Goal: Task Accomplishment & Management: Complete application form

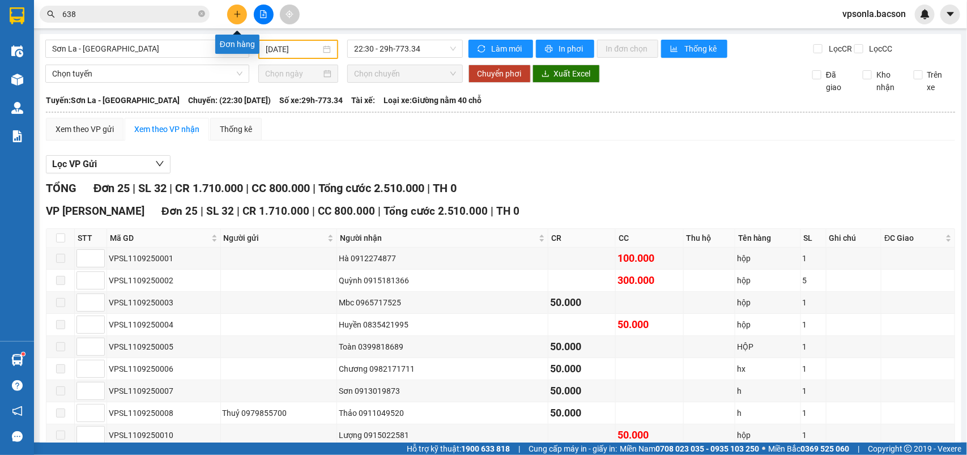
click at [235, 14] on icon "plus" at bounding box center [237, 14] width 6 height 1
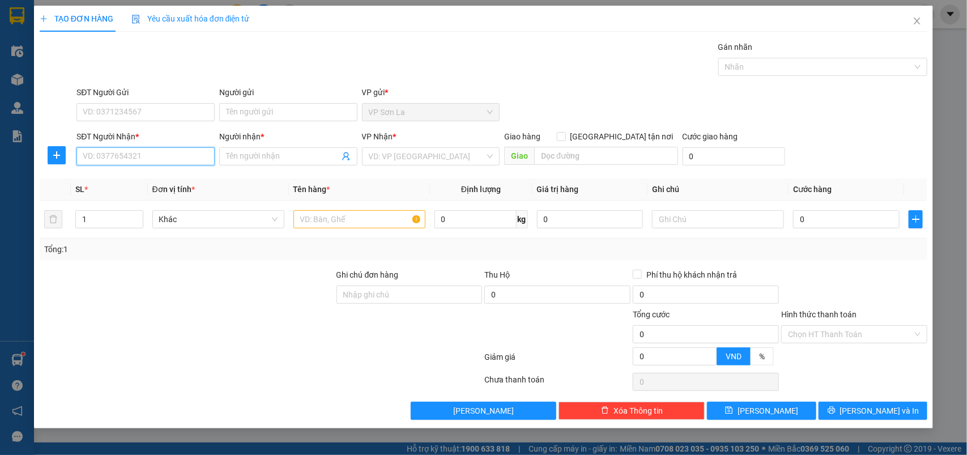
click at [135, 165] on input "SĐT Người Nhận *" at bounding box center [145, 156] width 138 height 18
click at [161, 152] on input "SĐT Người Nhận *" at bounding box center [145, 156] width 138 height 18
click at [146, 103] on input "SĐT Người Gửi" at bounding box center [145, 112] width 138 height 18
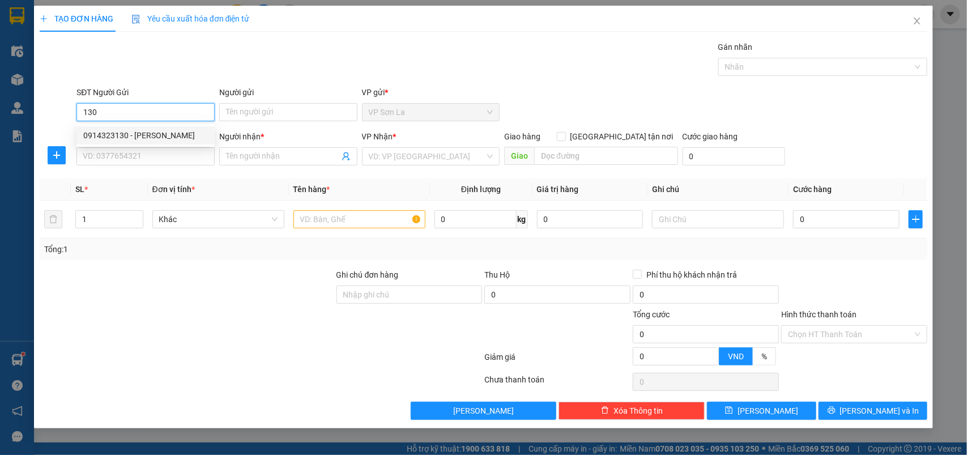
click at [160, 140] on div "0914323130 - [PERSON_NAME]" at bounding box center [145, 135] width 125 height 12
type input "0914323130"
type input "[PERSON_NAME]"
type input "0914323130"
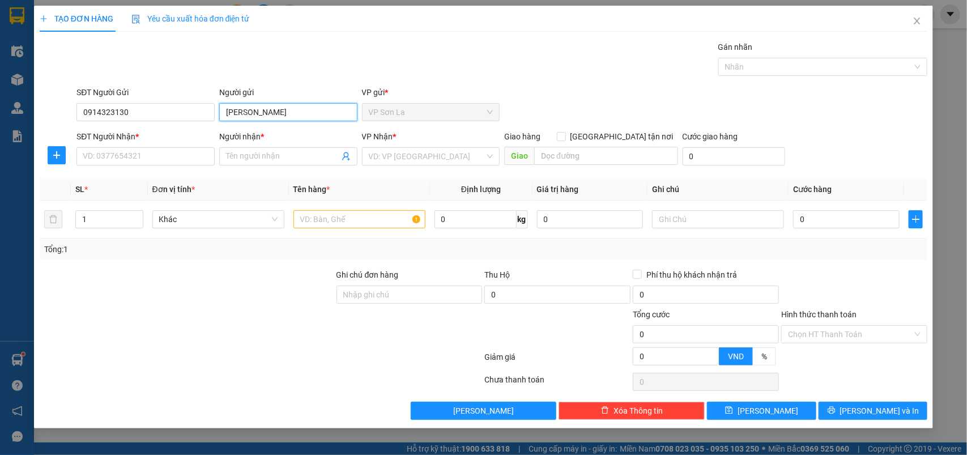
click at [236, 112] on input "[PERSON_NAME]" at bounding box center [288, 112] width 138 height 18
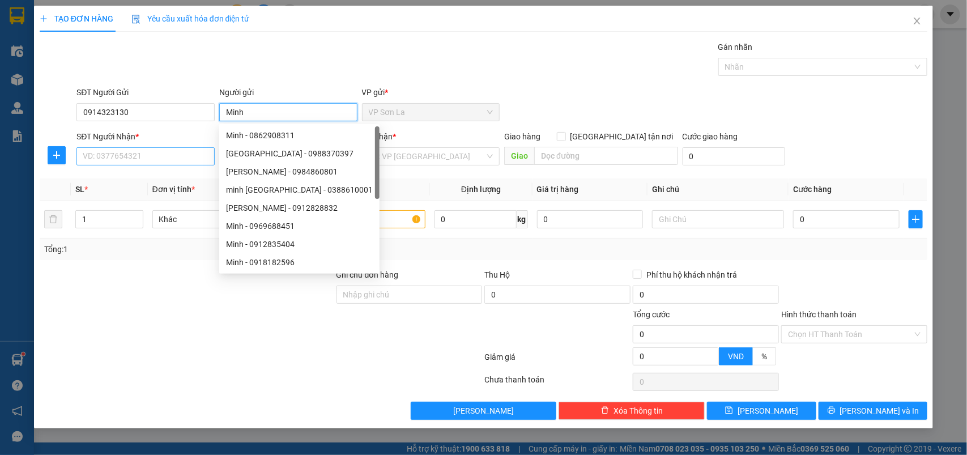
type input "Minh"
click at [174, 159] on input "SĐT Người Nhận *" at bounding box center [145, 156] width 138 height 18
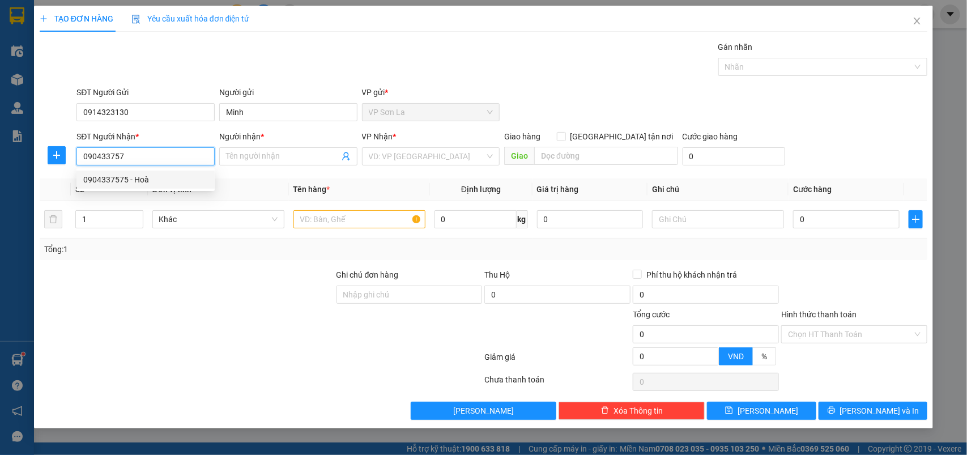
drag, startPoint x: 177, startPoint y: 177, endPoint x: 354, endPoint y: 241, distance: 188.3
click at [180, 177] on div "0904337575 - Hoà" at bounding box center [145, 179] width 125 height 12
type input "0904337575"
type input "Hoà"
type input "0904337575"
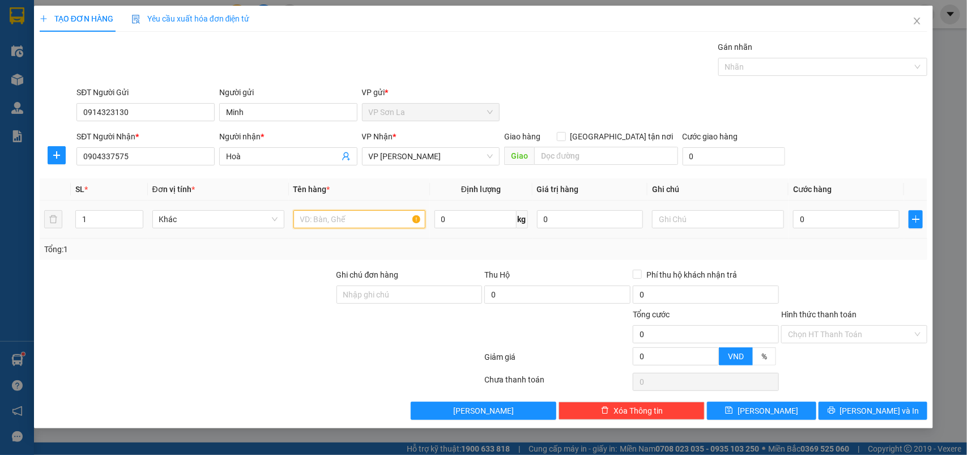
click at [352, 220] on input "text" at bounding box center [359, 219] width 132 height 18
type input "Hộp"
click at [812, 218] on input "0" at bounding box center [846, 219] width 107 height 18
type input "50"
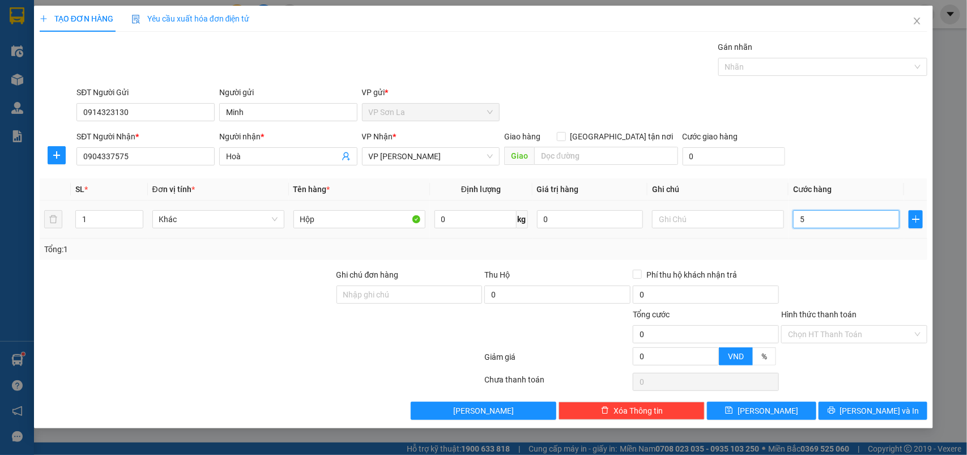
type input "50"
type input "50.000"
click at [840, 326] on input "Hình thức thanh toán" at bounding box center [850, 334] width 125 height 17
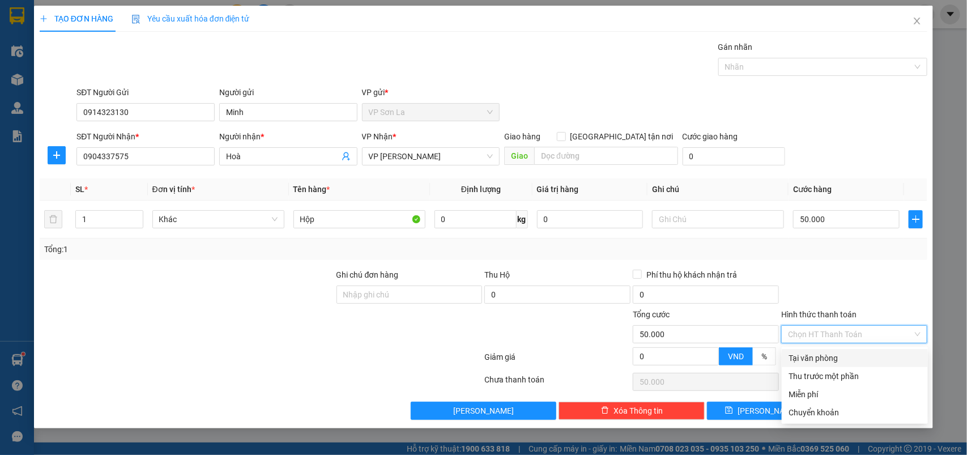
click at [832, 354] on div "Tại văn phòng" at bounding box center [855, 358] width 133 height 12
type input "0"
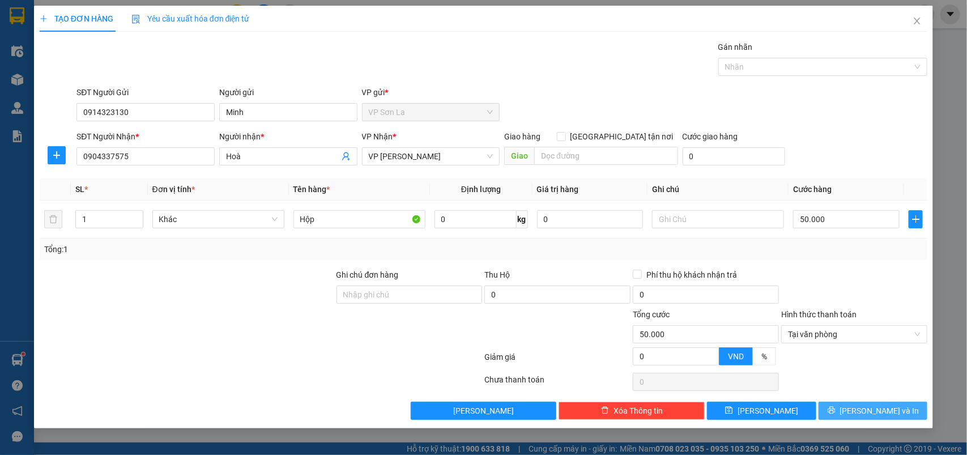
click at [850, 405] on button "[PERSON_NAME] và In" at bounding box center [873, 411] width 109 height 18
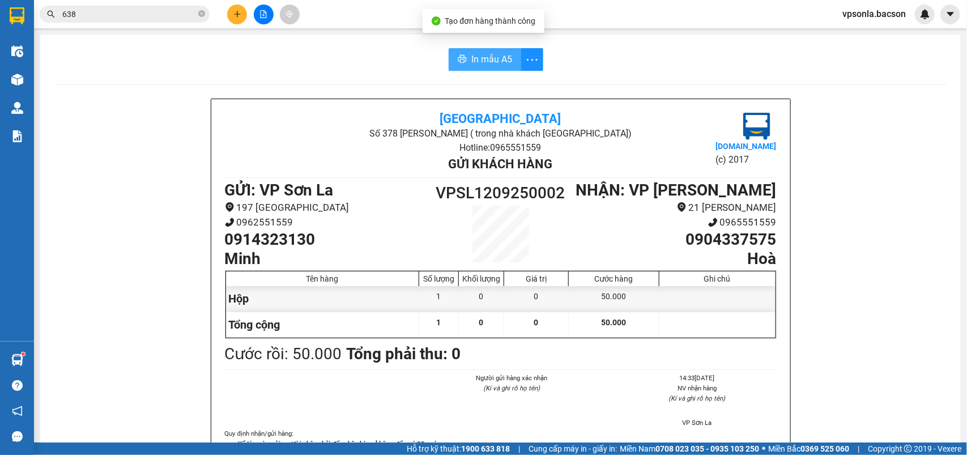
click at [471, 58] on span "In mẫu A5" at bounding box center [491, 59] width 41 height 14
click at [14, 13] on img at bounding box center [17, 15] width 15 height 17
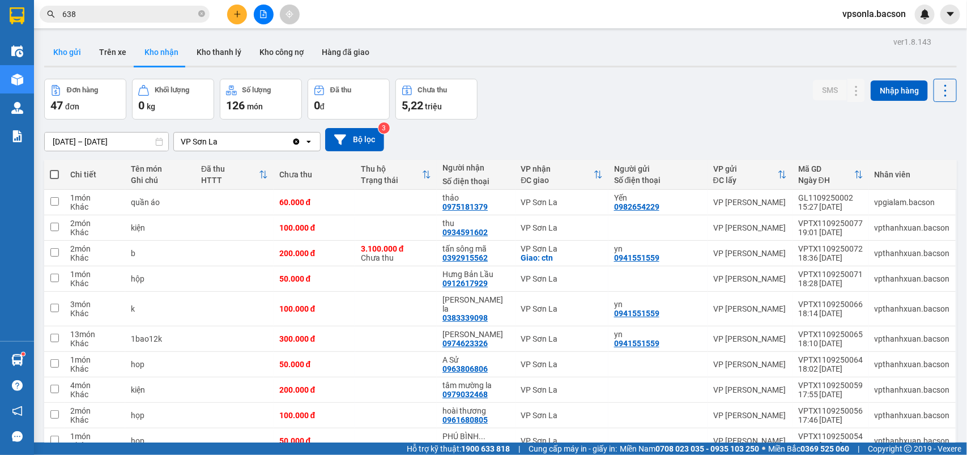
click at [61, 57] on button "Kho gửi" at bounding box center [67, 52] width 46 height 27
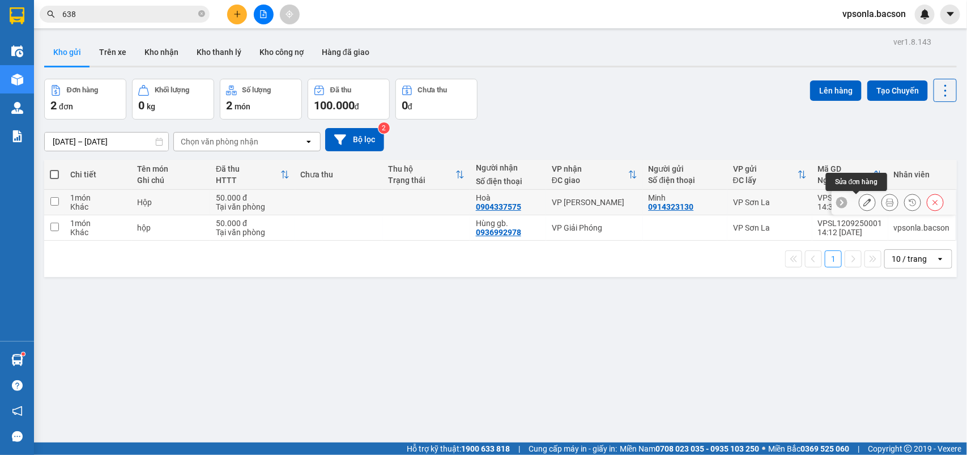
click at [863, 199] on icon at bounding box center [867, 202] width 8 height 8
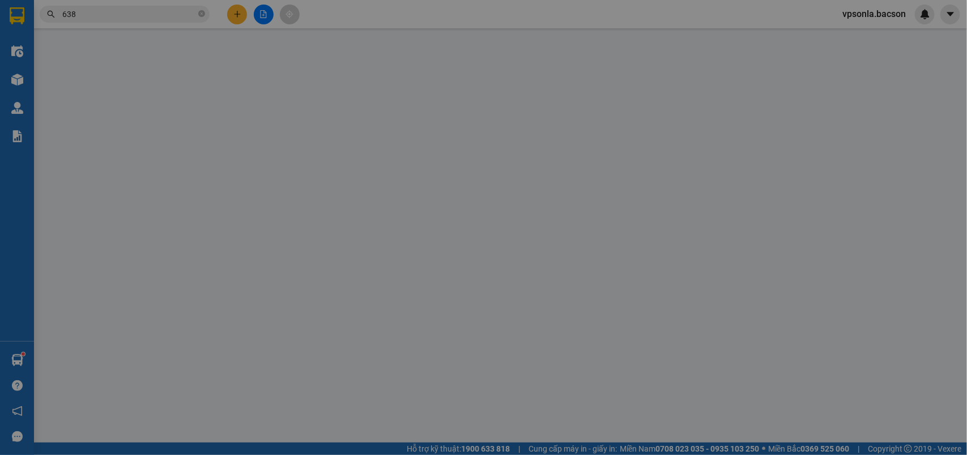
type input "0914323130"
type input "Minh"
type input "0904337575"
type input "Hoà"
type input "50.000"
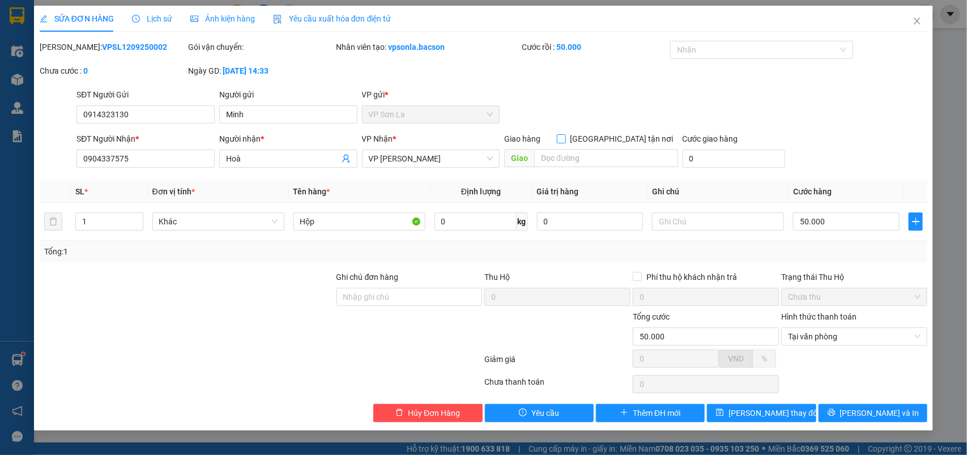
click at [566, 134] on span at bounding box center [561, 138] width 9 height 9
click at [565, 134] on input "[GEOGRAPHIC_DATA] tận nơi" at bounding box center [561, 138] width 8 height 8
checkbox input "true"
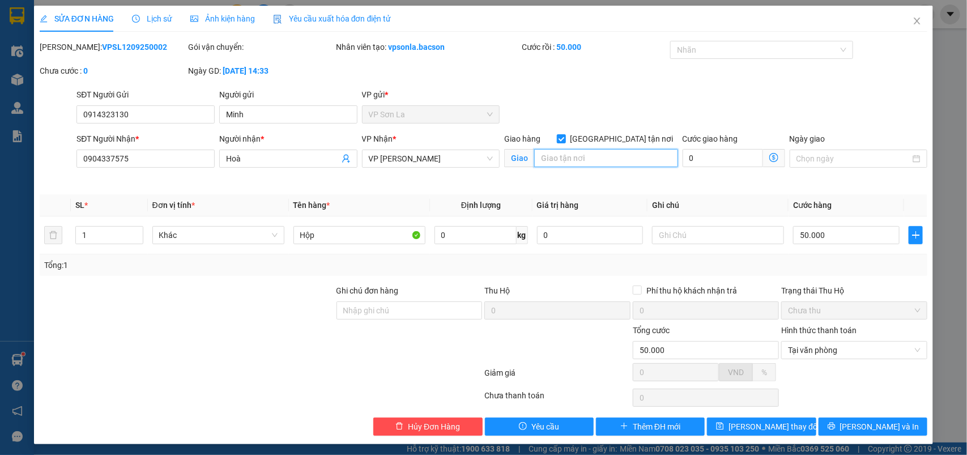
click at [607, 157] on input "search" at bounding box center [606, 158] width 144 height 18
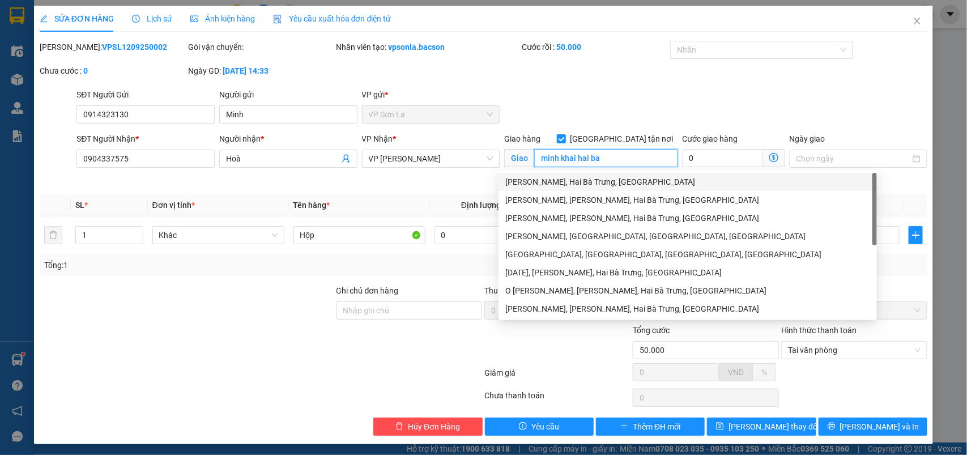
click at [585, 188] on div "[PERSON_NAME], Hai Bà Trưng, [GEOGRAPHIC_DATA]" at bounding box center [687, 182] width 365 height 12
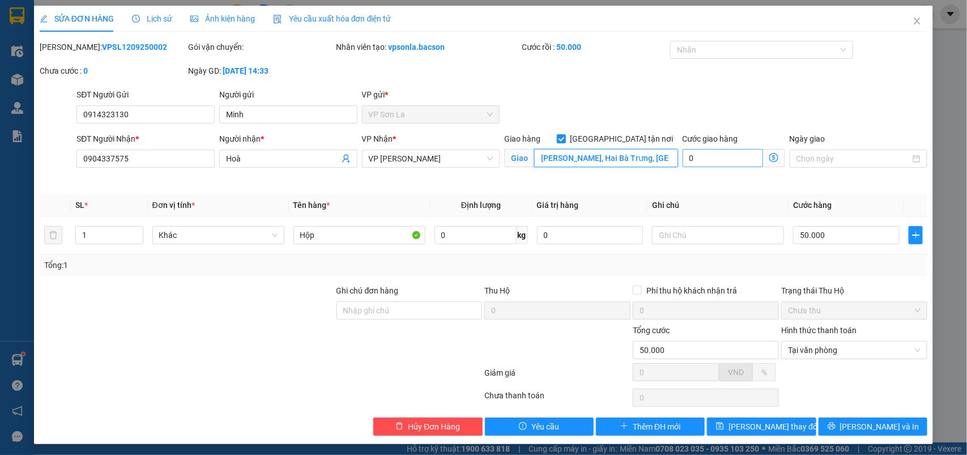
type input "[PERSON_NAME], Hai Bà Trưng, [GEOGRAPHIC_DATA]"
click at [684, 160] on input "0" at bounding box center [723, 158] width 80 height 18
type input "740"
type input "50.740"
type input "740"
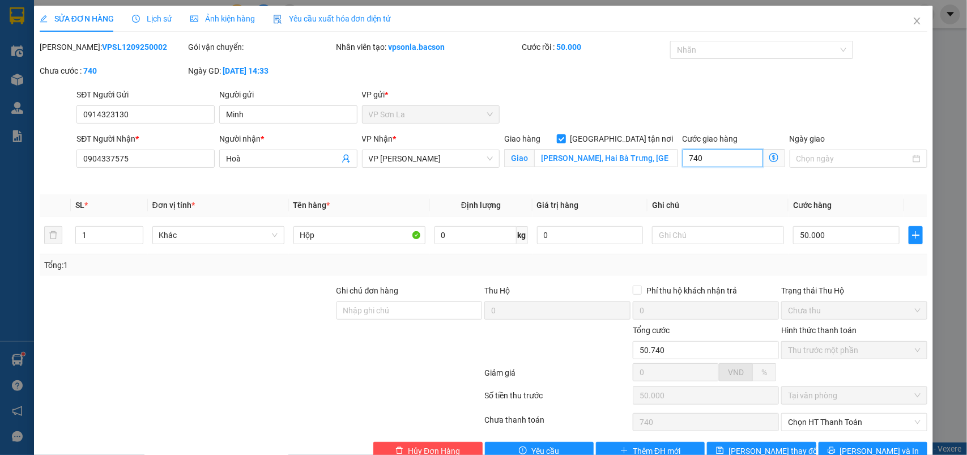
type input "50.074"
type input "74"
type input "50.007"
type input "7"
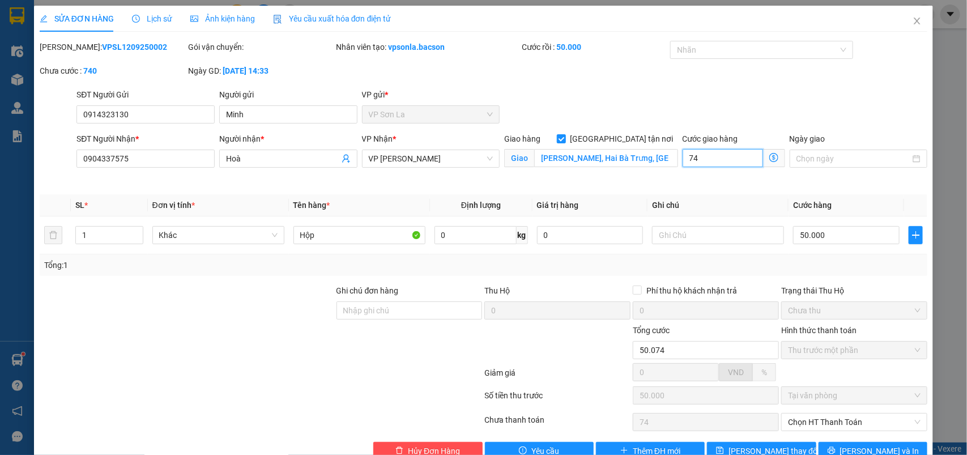
type input "7"
type input "50.070"
type input "70"
type input "120.000"
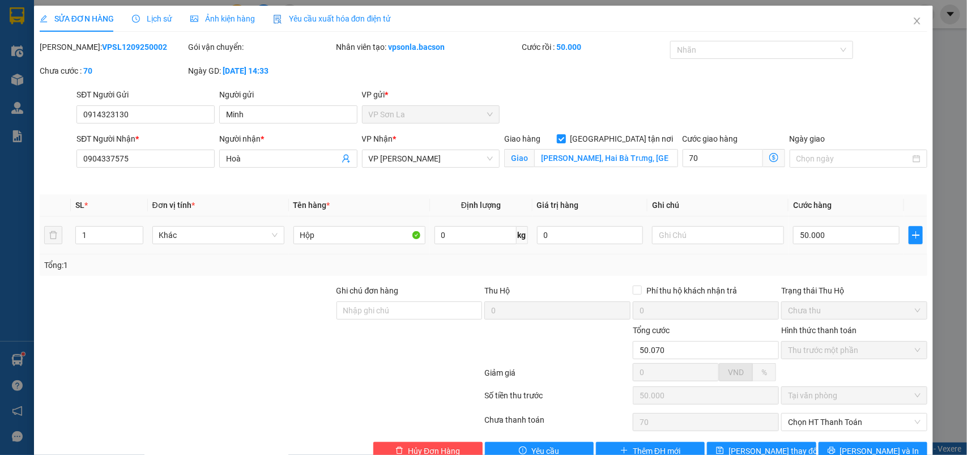
type input "70.000"
drag, startPoint x: 894, startPoint y: 246, endPoint x: 884, endPoint y: 261, distance: 17.6
click at [904, 246] on td at bounding box center [915, 235] width 23 height 38
click at [802, 425] on span "Chọn HT Thanh Toán" at bounding box center [854, 422] width 133 height 17
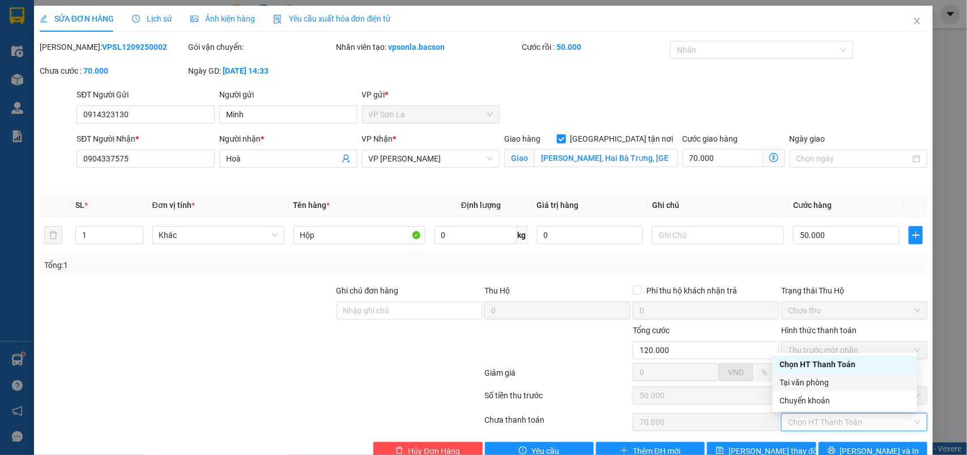
click at [798, 380] on div "Tại văn phòng" at bounding box center [845, 382] width 131 height 12
type input "0"
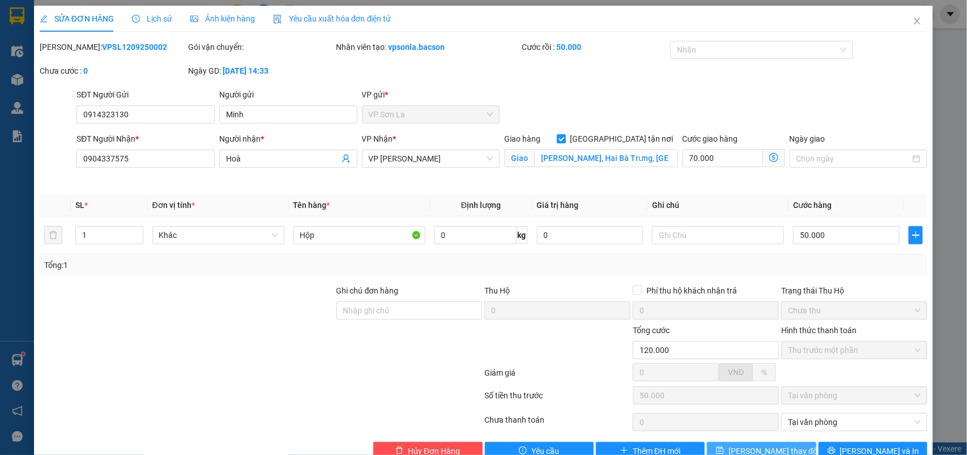
click at [758, 446] on span "[PERSON_NAME] thay đổi" at bounding box center [774, 451] width 91 height 12
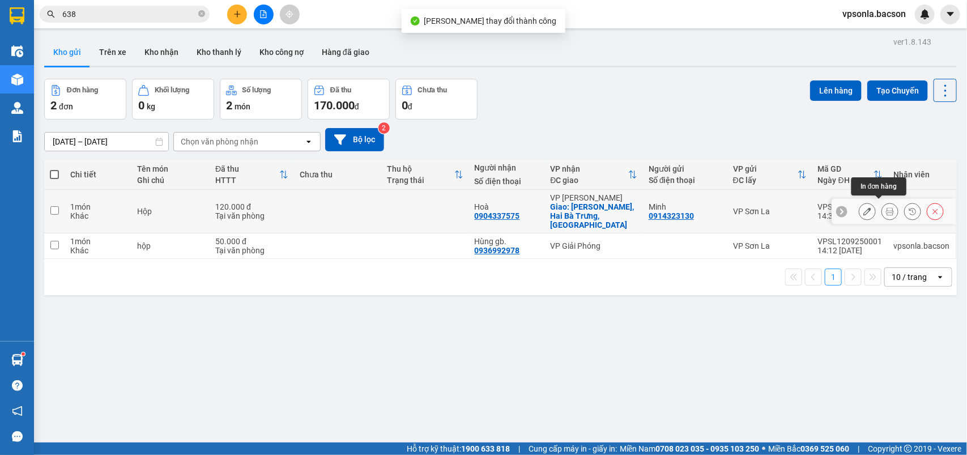
click at [886, 207] on icon at bounding box center [890, 211] width 8 height 8
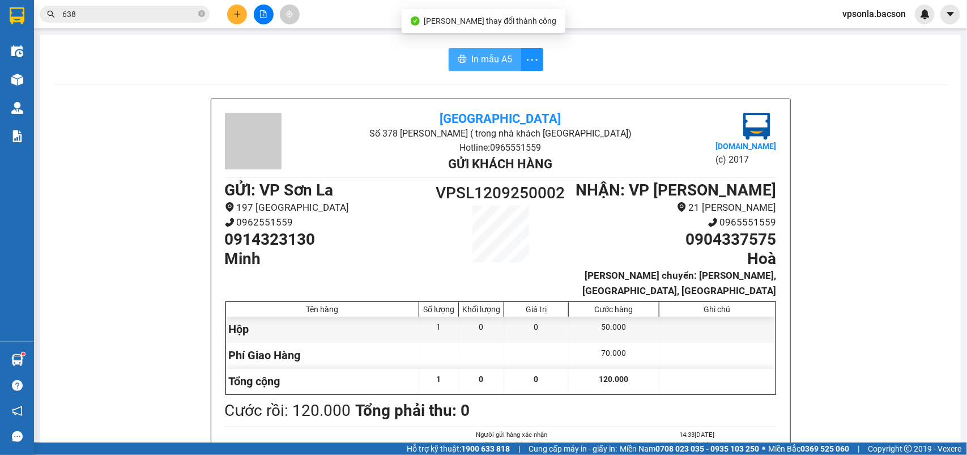
click at [450, 62] on button "In mẫu A5" at bounding box center [485, 59] width 73 height 23
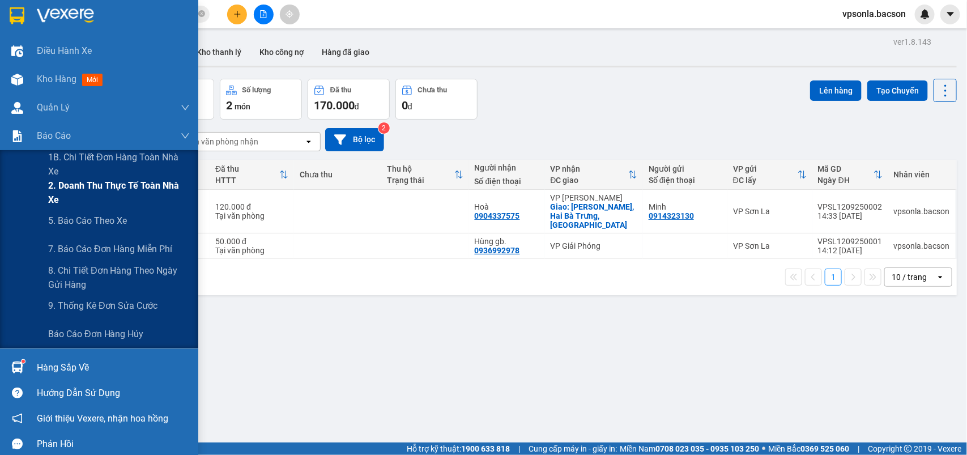
click at [62, 194] on span "2. Doanh thu thực tế toàn nhà xe" at bounding box center [119, 192] width 142 height 28
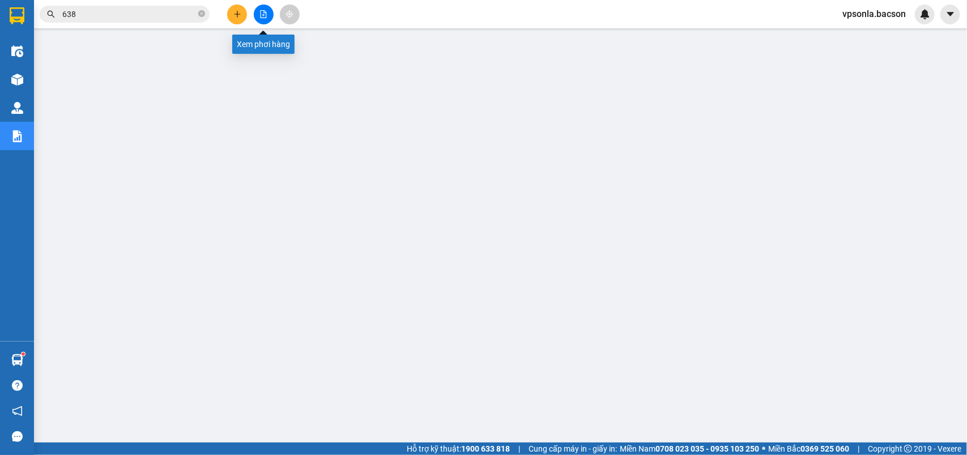
click at [267, 15] on button at bounding box center [264, 15] width 20 height 20
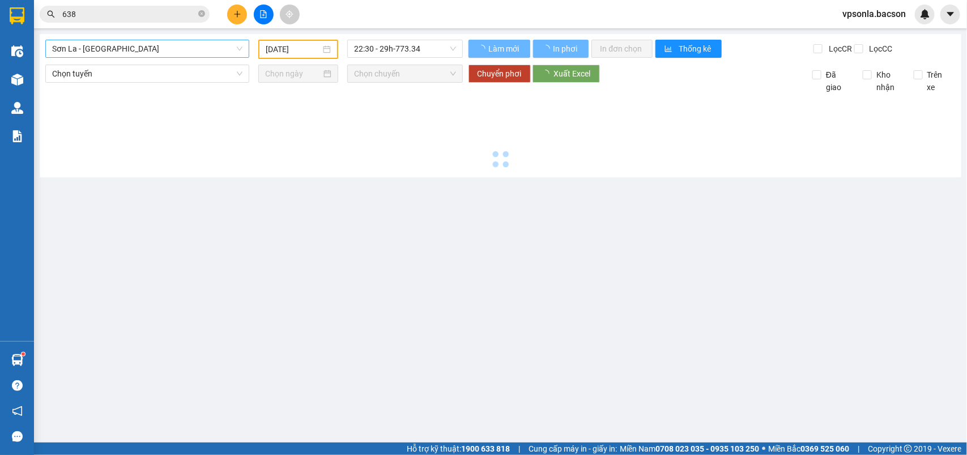
click at [101, 42] on span "Sơn La - [GEOGRAPHIC_DATA]" at bounding box center [147, 48] width 190 height 17
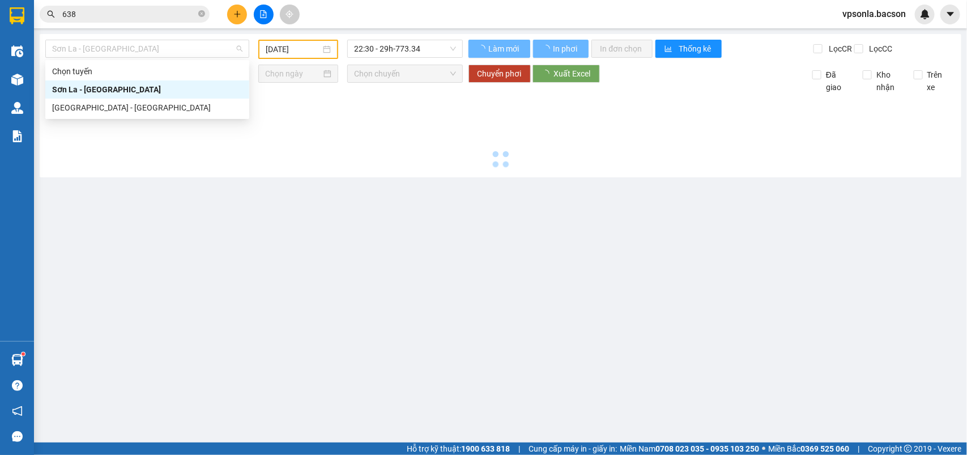
type input "[DATE]"
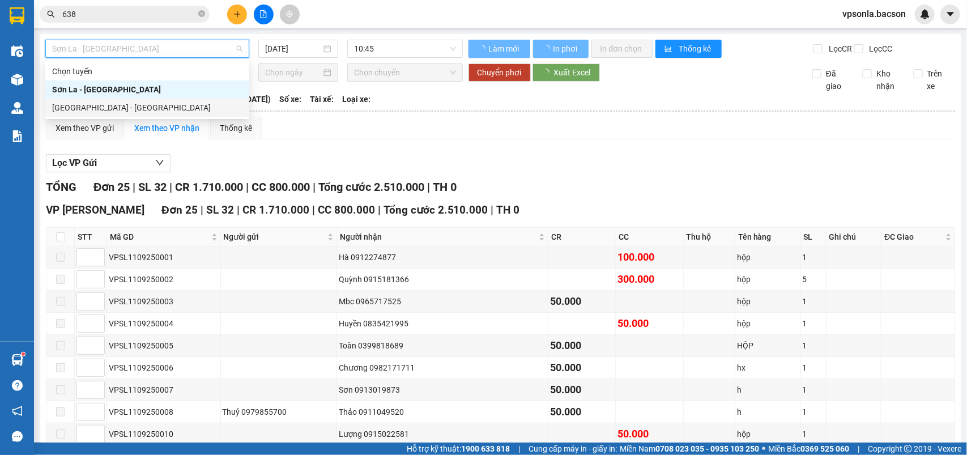
click at [97, 108] on div "[GEOGRAPHIC_DATA] - [GEOGRAPHIC_DATA]" at bounding box center [147, 107] width 190 height 12
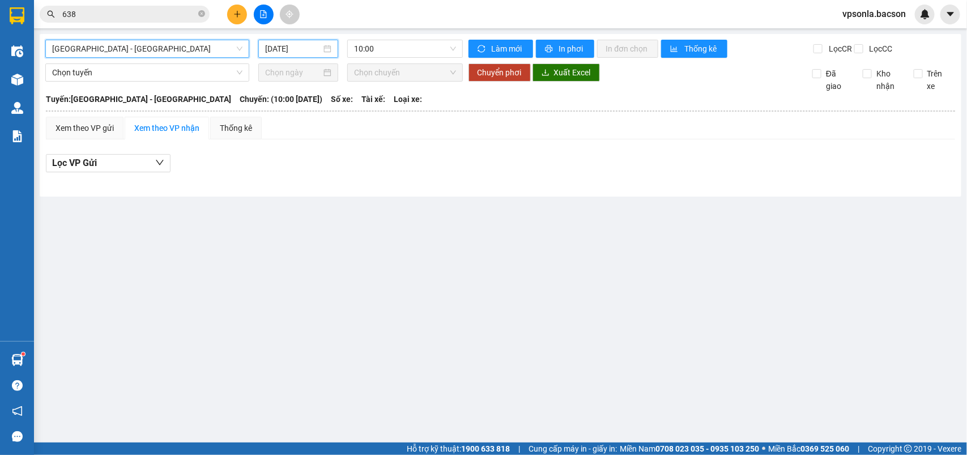
click at [280, 44] on input "[DATE]" at bounding box center [293, 48] width 56 height 12
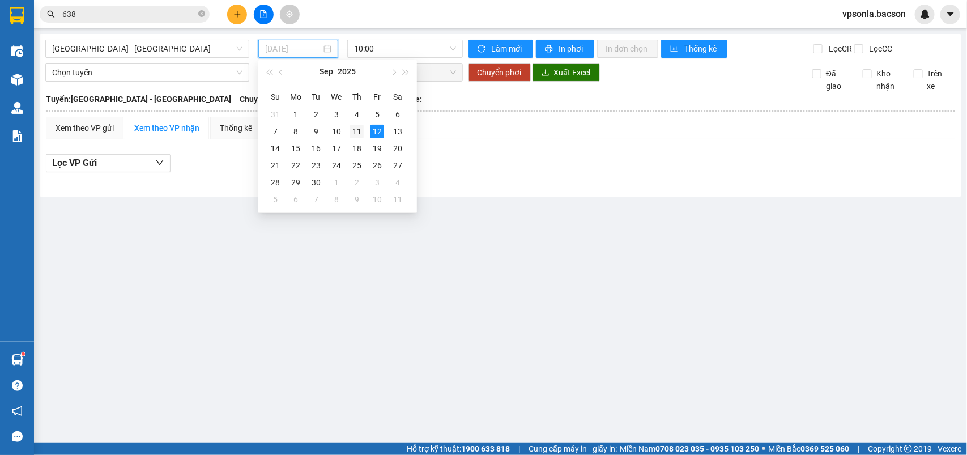
click at [363, 128] on div "11" at bounding box center [357, 132] width 14 height 14
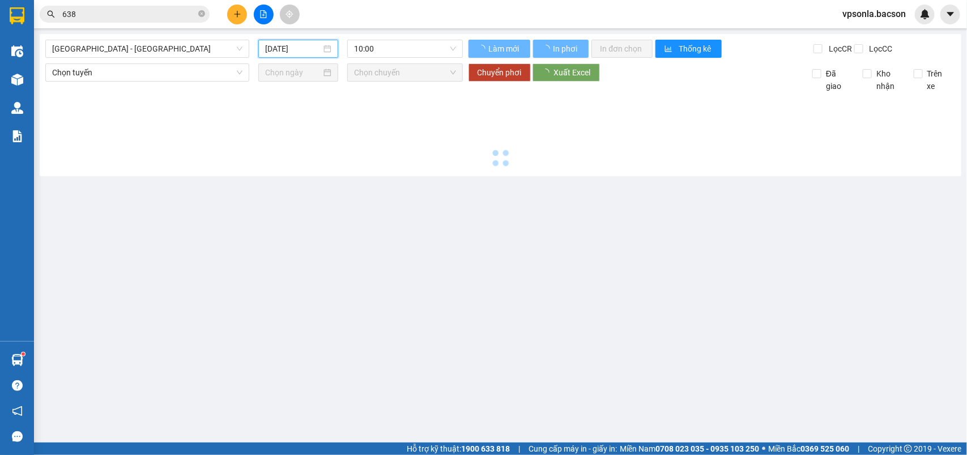
type input "[DATE]"
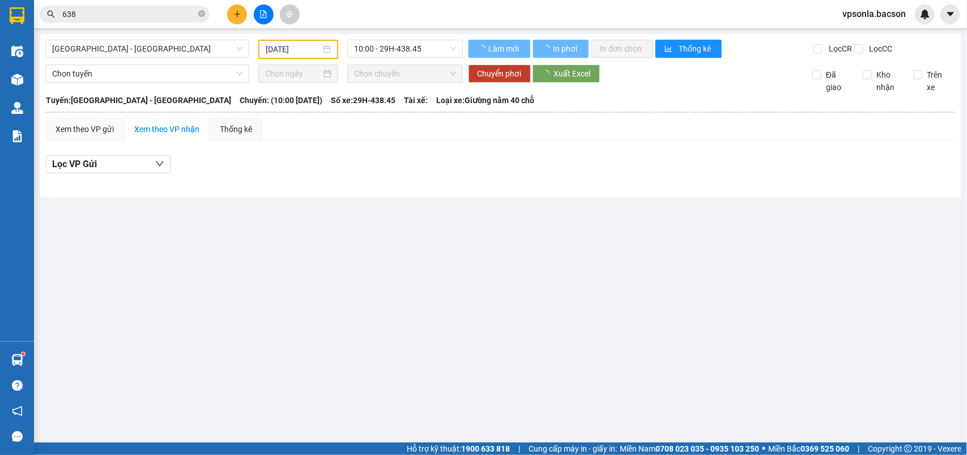
click at [407, 37] on div "[GEOGRAPHIC_DATA] - [GEOGRAPHIC_DATA] [DATE] 10:00 - 29H-438.45 Làm mới In phơi…" at bounding box center [501, 116] width 922 height 164
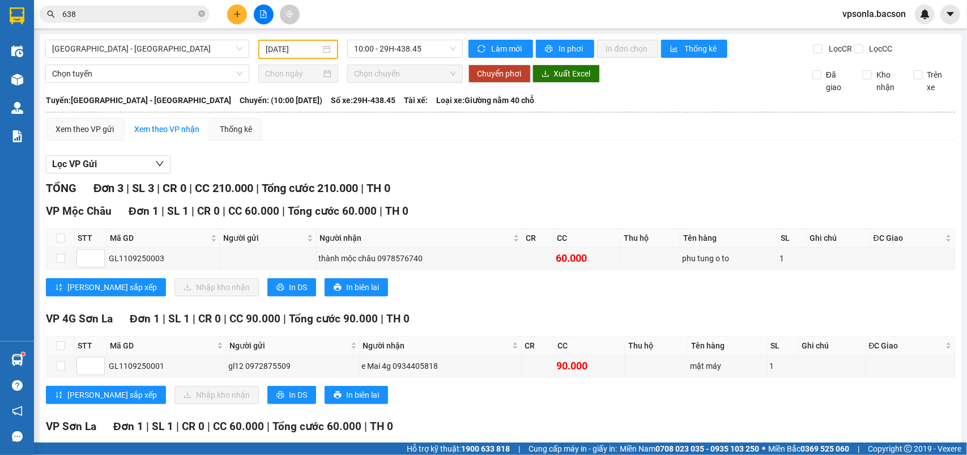
click at [383, 37] on div "[GEOGRAPHIC_DATA] - [GEOGRAPHIC_DATA] [DATE] 10:00 - 29H-438.45 Làm mới In phơi…" at bounding box center [501, 286] width 922 height 504
click at [384, 41] on span "10:00 - 29H-438.45" at bounding box center [404, 48] width 101 height 17
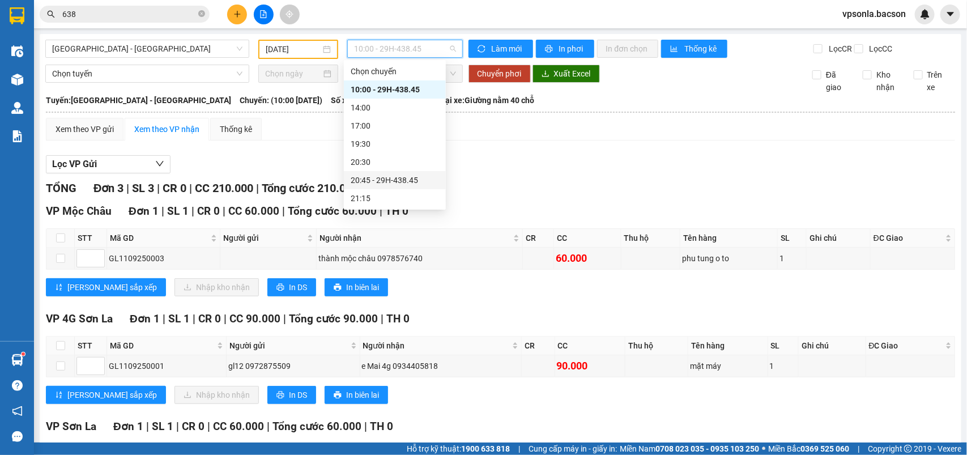
scroll to position [36, 0]
click at [387, 200] on div "23:00 - 29H-438.45" at bounding box center [395, 199] width 88 height 12
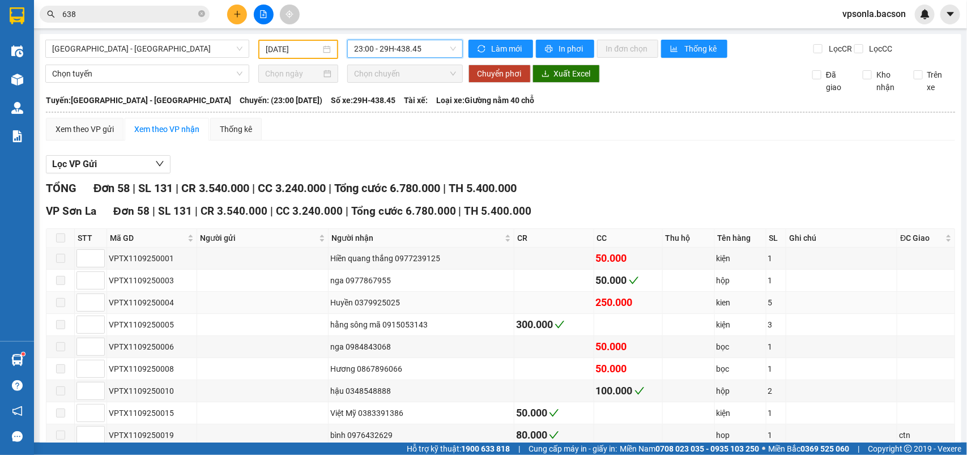
scroll to position [142, 0]
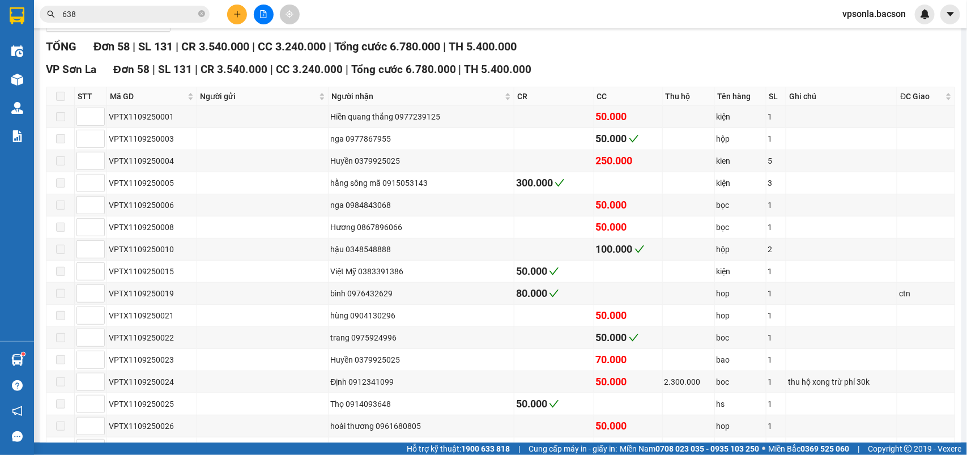
click at [86, 16] on input "638" at bounding box center [129, 14] width 134 height 12
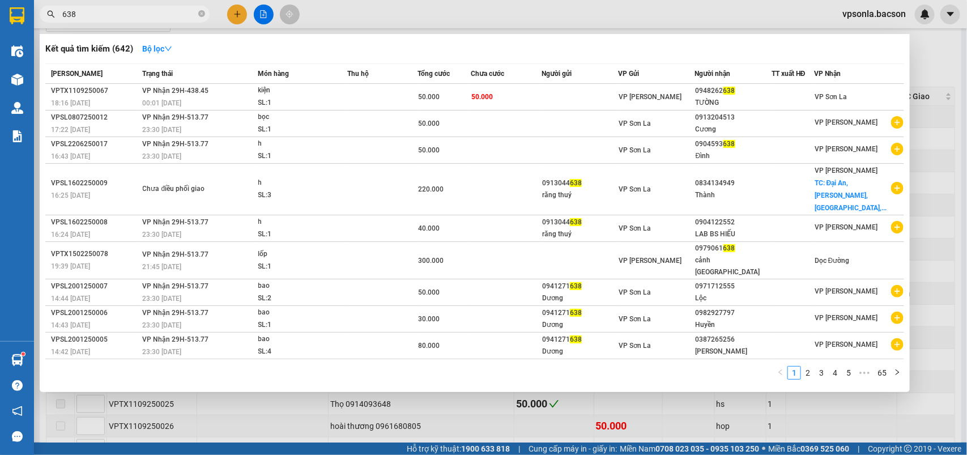
click at [86, 16] on input "638" at bounding box center [129, 14] width 134 height 12
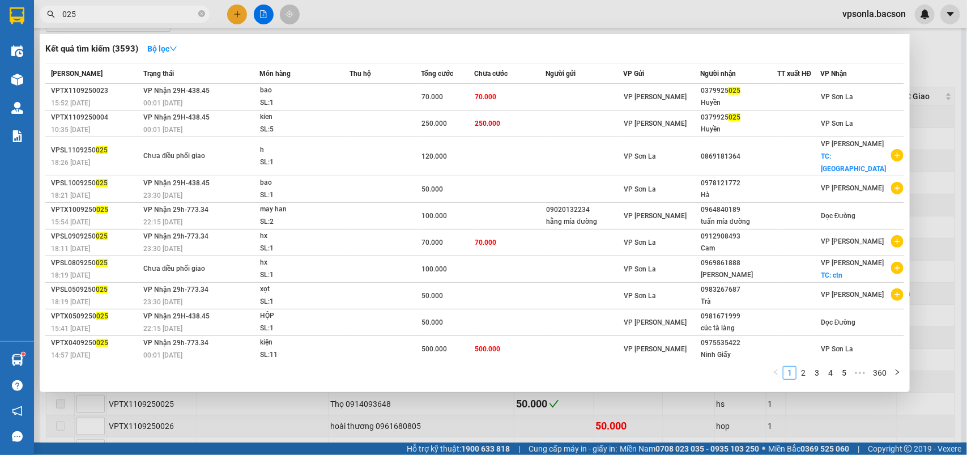
click at [949, 264] on div at bounding box center [483, 227] width 967 height 455
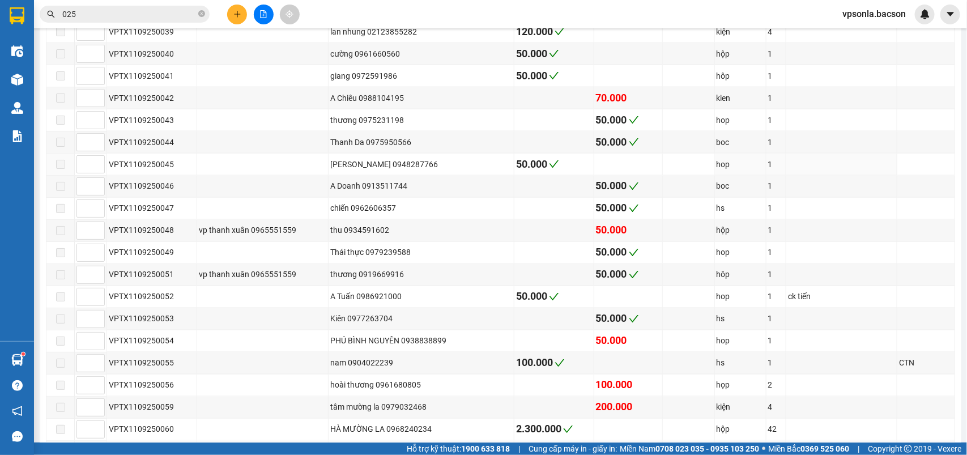
scroll to position [850, 0]
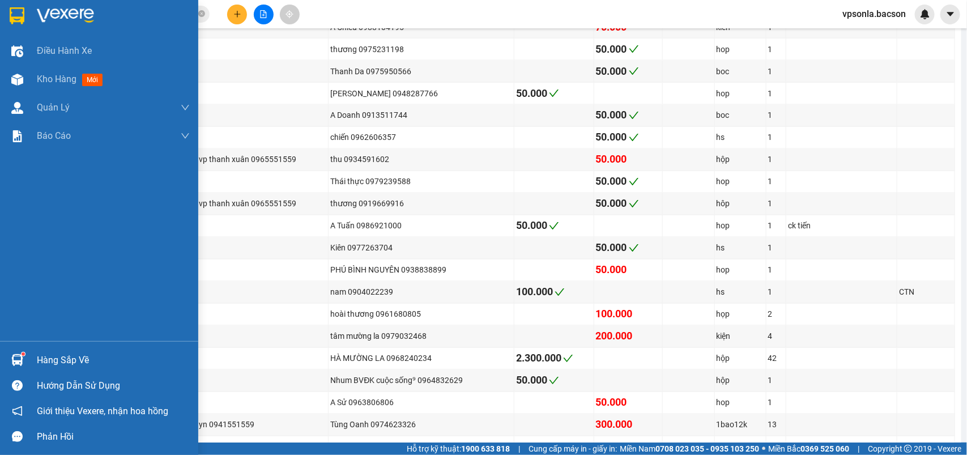
click at [129, 15] on div at bounding box center [113, 15] width 153 height 17
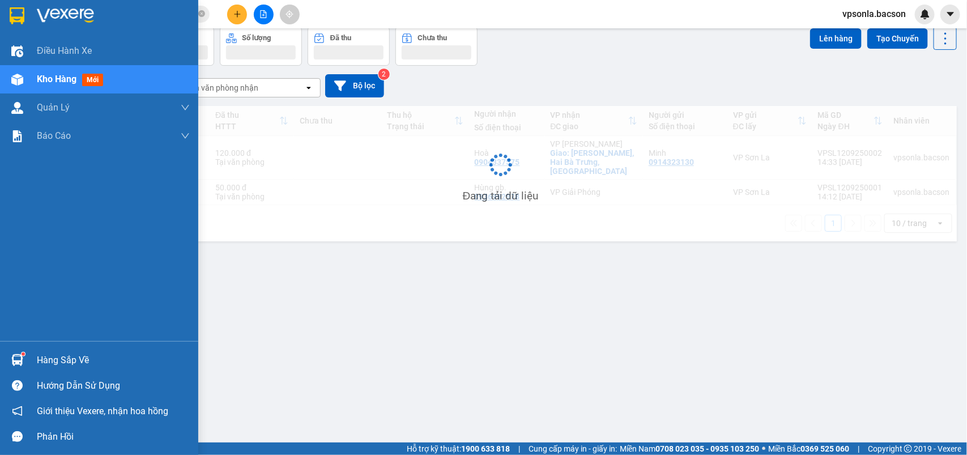
scroll to position [52, 0]
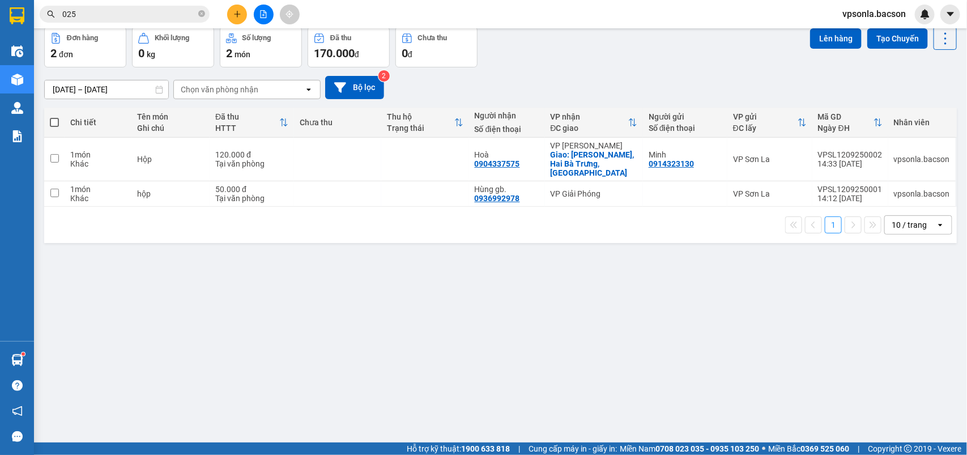
click at [207, 18] on span "025" at bounding box center [125, 14] width 170 height 17
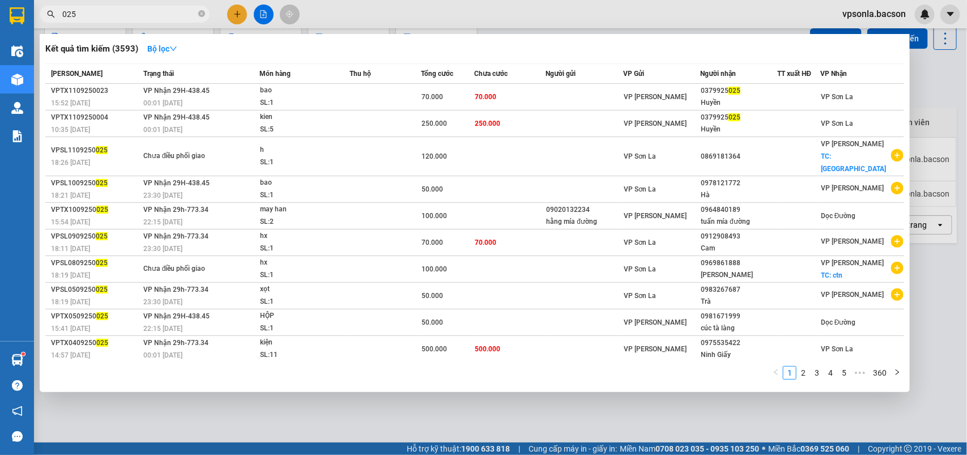
click at [154, 18] on input "025" at bounding box center [129, 14] width 134 height 12
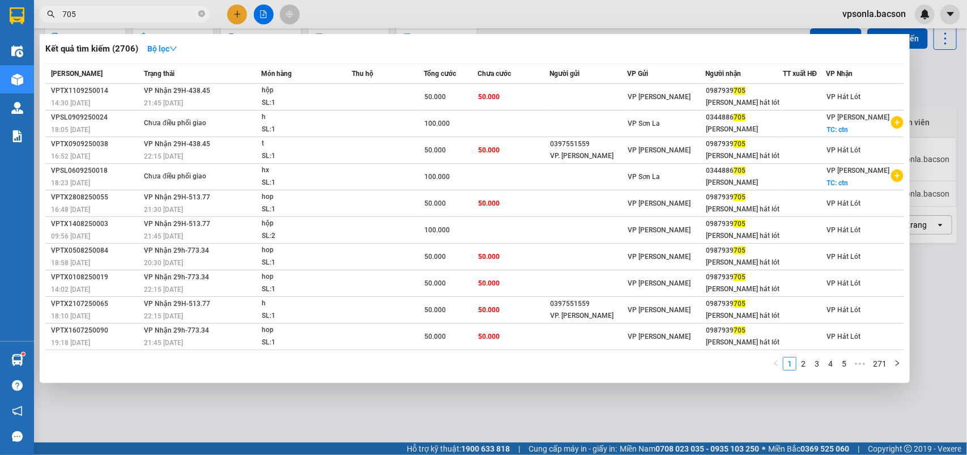
drag, startPoint x: 942, startPoint y: 58, endPoint x: 783, endPoint y: 40, distance: 159.6
click at [943, 58] on div at bounding box center [483, 227] width 967 height 455
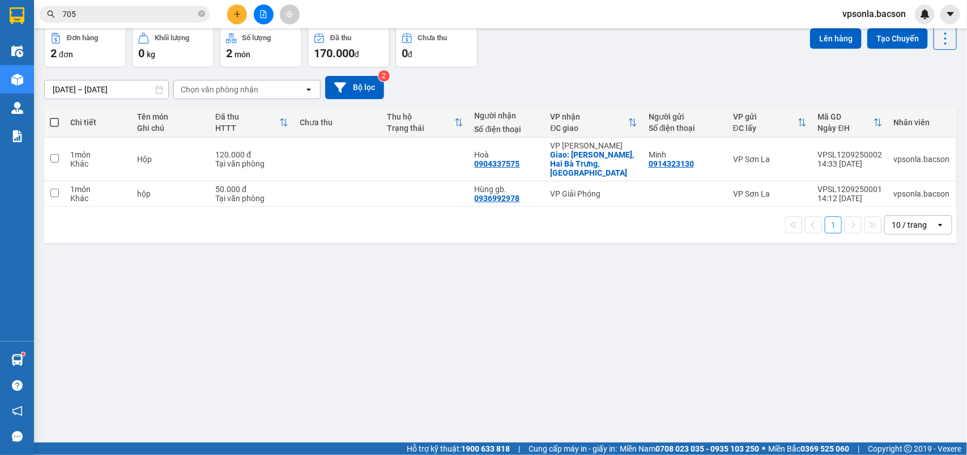
scroll to position [0, 0]
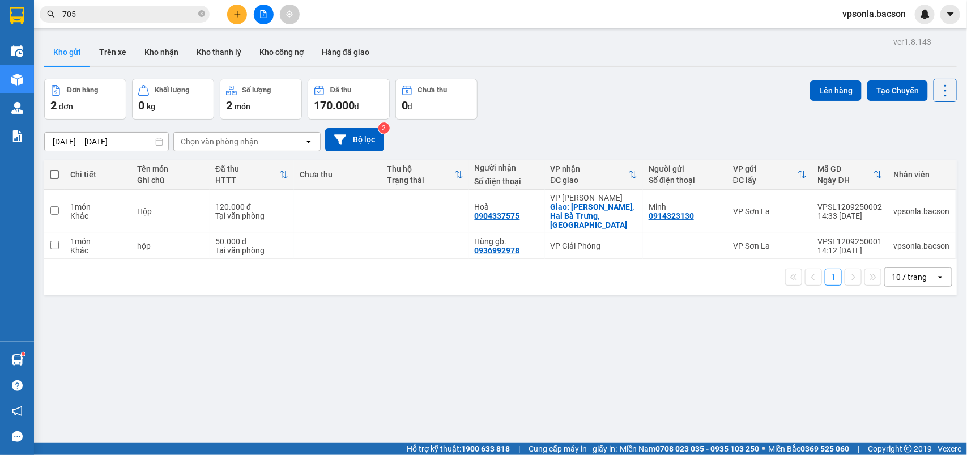
click at [261, 16] on icon "file-add" at bounding box center [264, 14] width 6 height 8
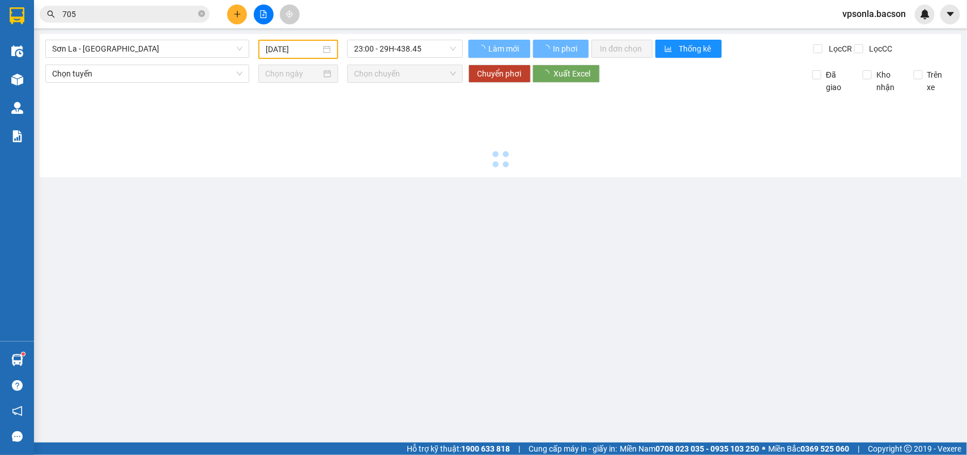
click at [130, 13] on input "705" at bounding box center [129, 14] width 134 height 12
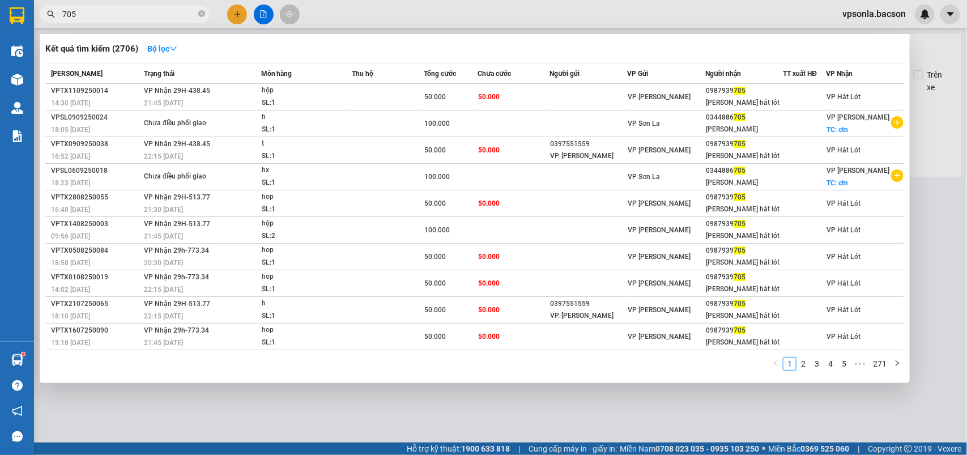
click at [130, 13] on input "705" at bounding box center [129, 14] width 134 height 12
type input "797"
type input "[DATE]"
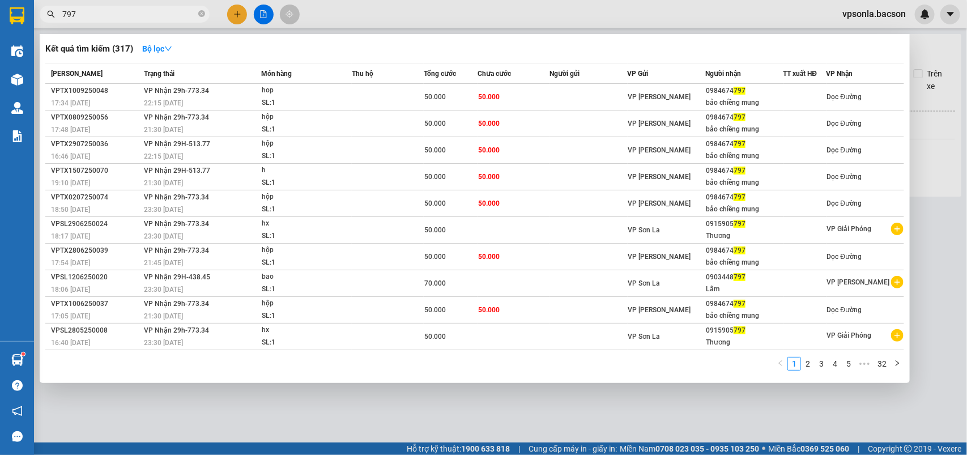
type input "797"
drag, startPoint x: 959, startPoint y: 127, endPoint x: 928, endPoint y: 134, distance: 31.2
click at [957, 129] on div at bounding box center [483, 227] width 967 height 455
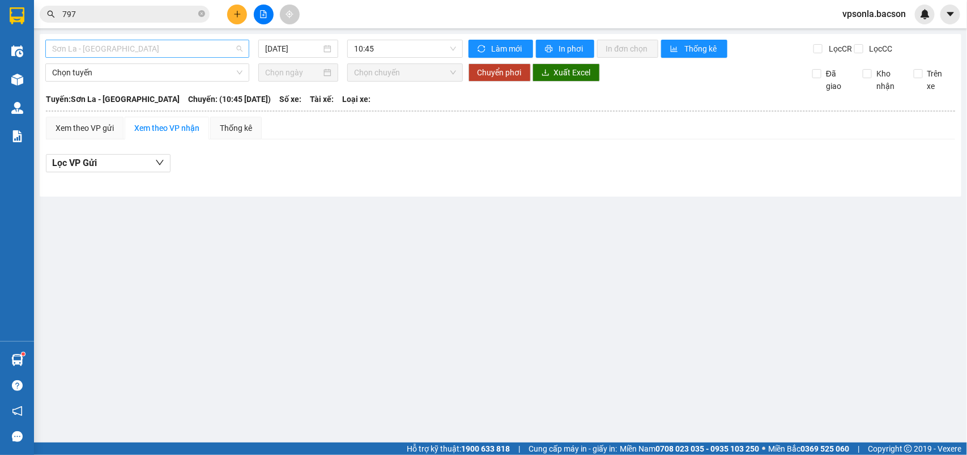
click at [155, 46] on span "Sơn La - [GEOGRAPHIC_DATA]" at bounding box center [147, 48] width 190 height 17
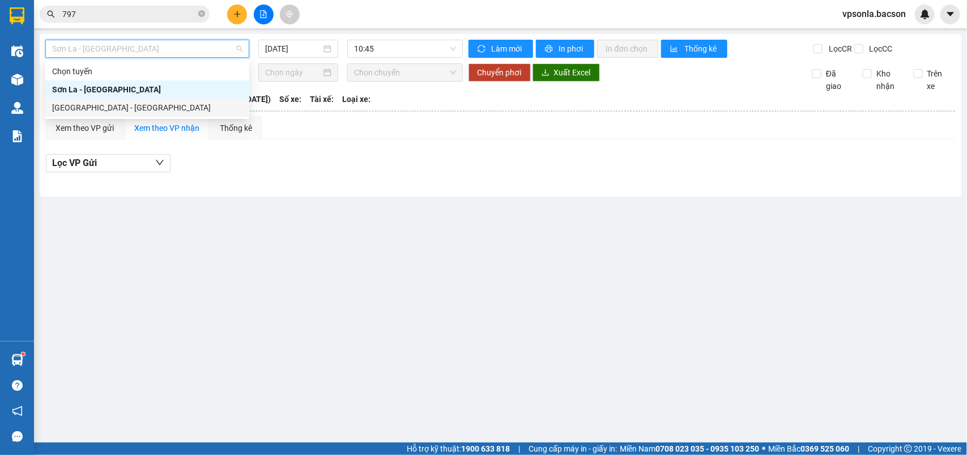
click at [112, 107] on div "[GEOGRAPHIC_DATA] - [GEOGRAPHIC_DATA]" at bounding box center [147, 107] width 190 height 12
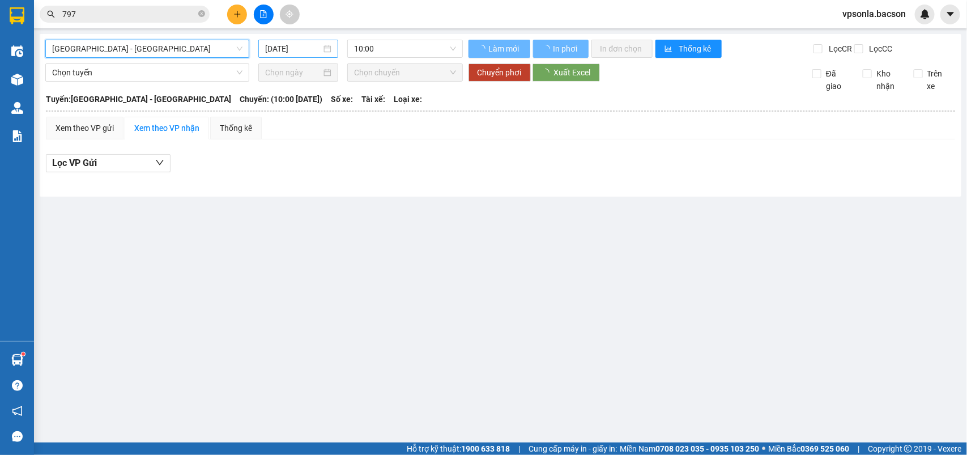
click at [282, 42] on input "[DATE]" at bounding box center [293, 48] width 56 height 12
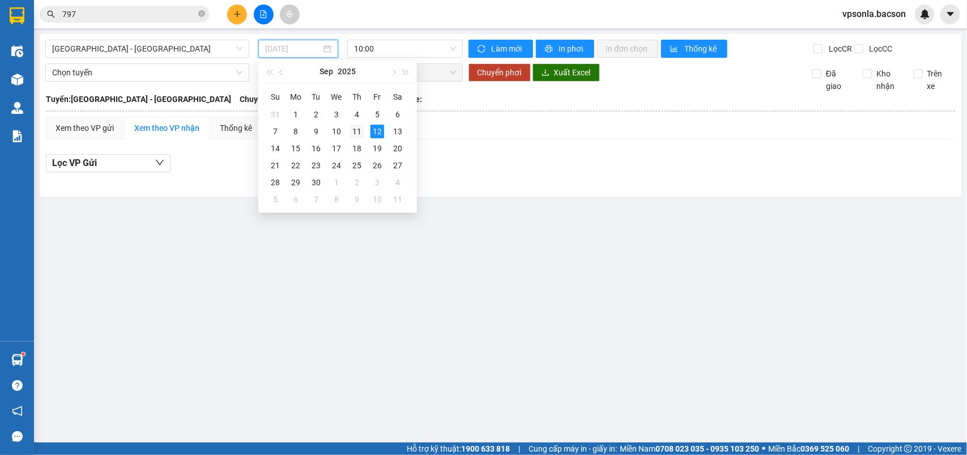
click at [354, 131] on div "11" at bounding box center [357, 132] width 14 height 14
type input "[DATE]"
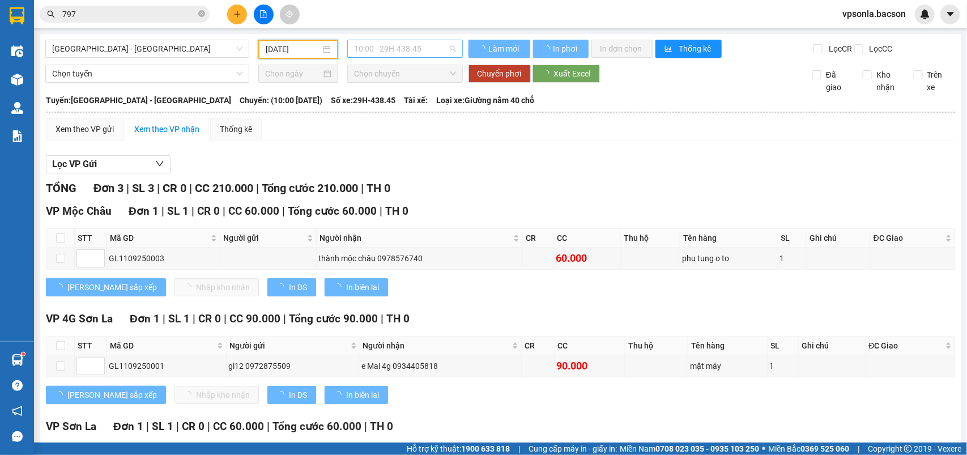
click at [395, 43] on span "10:00 - 29H-438.45" at bounding box center [404, 48] width 101 height 17
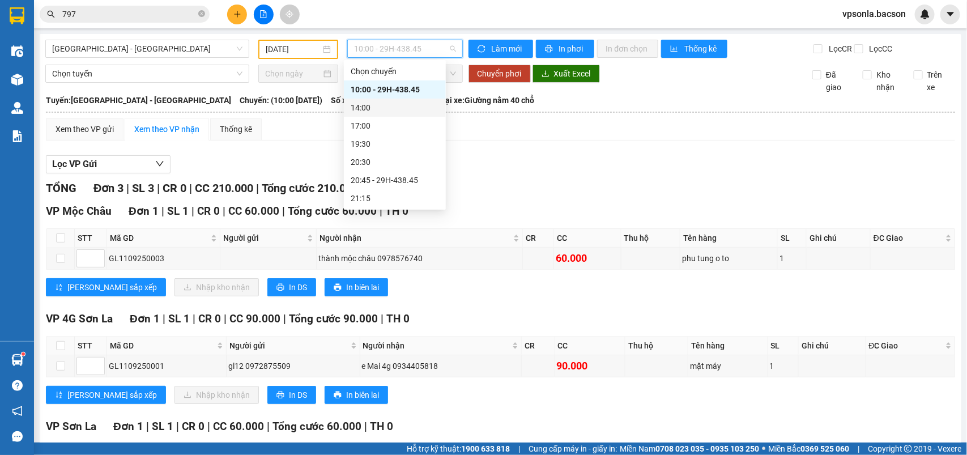
scroll to position [36, 0]
click at [380, 188] on div "22:30" at bounding box center [395, 181] width 102 height 18
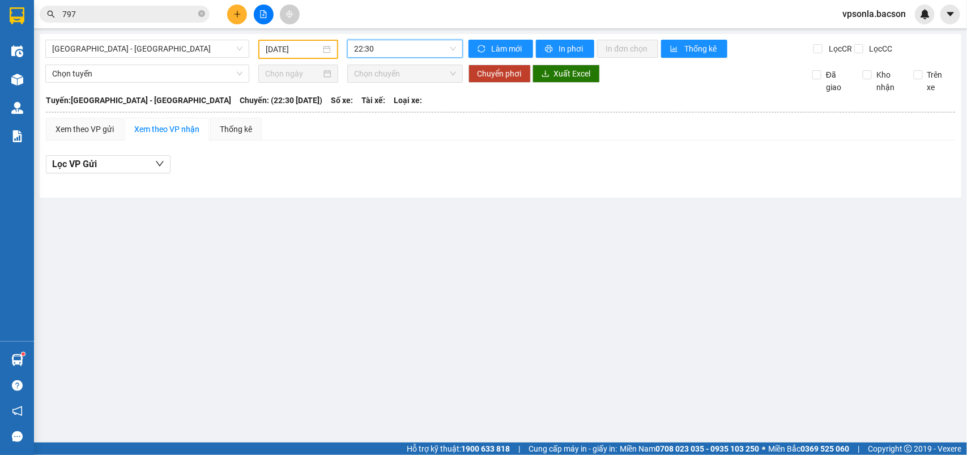
click at [405, 44] on span "22:30" at bounding box center [404, 48] width 101 height 17
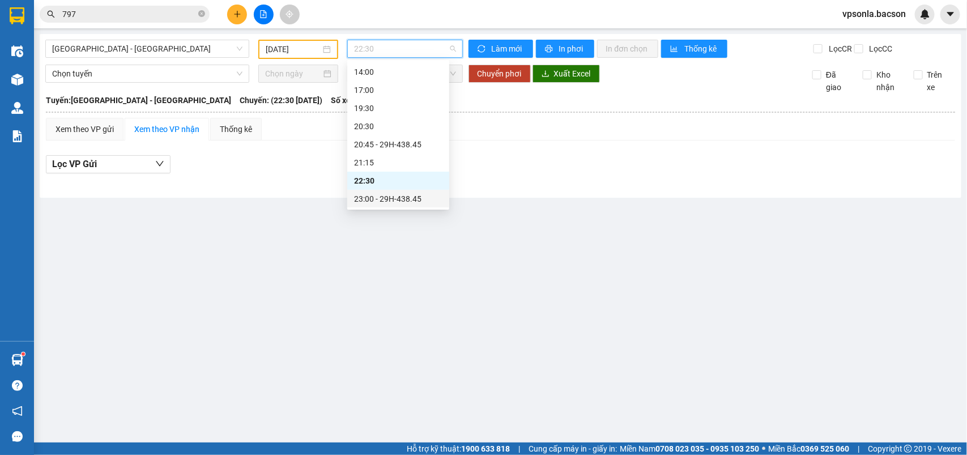
click at [393, 194] on div "23:00 - 29H-438.45" at bounding box center [398, 199] width 88 height 12
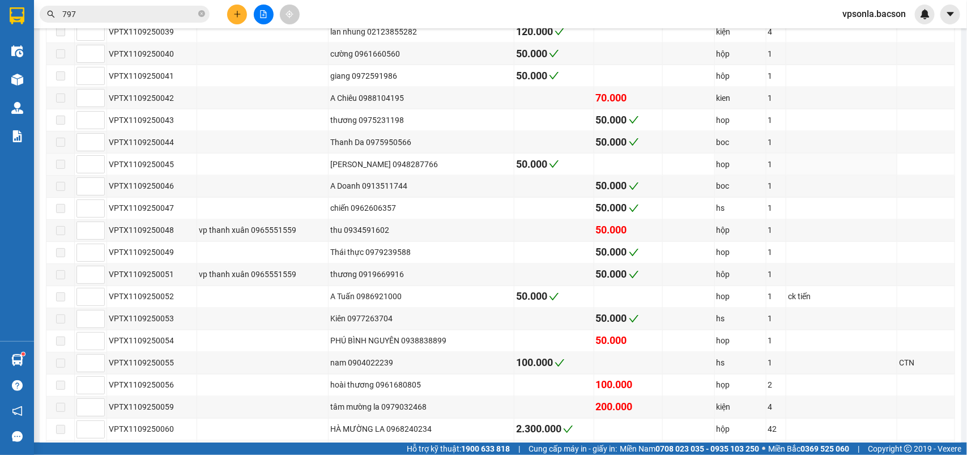
scroll to position [921, 0]
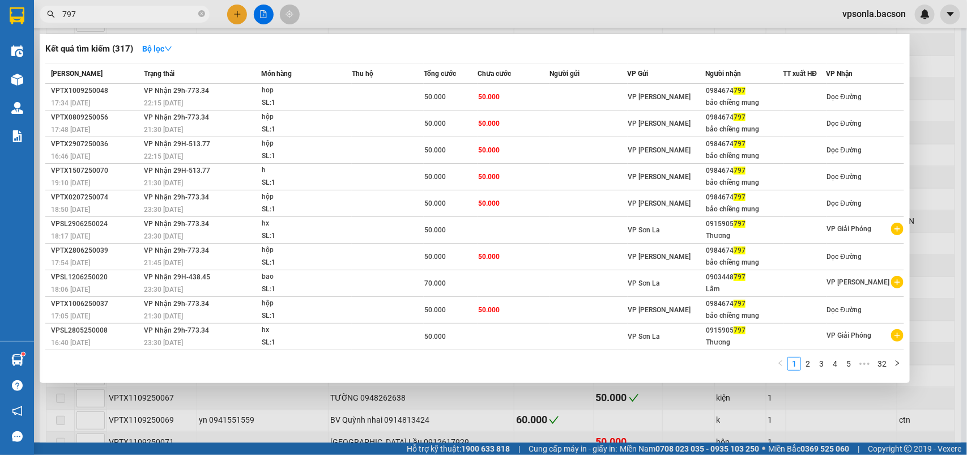
click at [134, 6] on span "797" at bounding box center [125, 14] width 170 height 17
click at [134, 12] on input "797" at bounding box center [129, 14] width 134 height 12
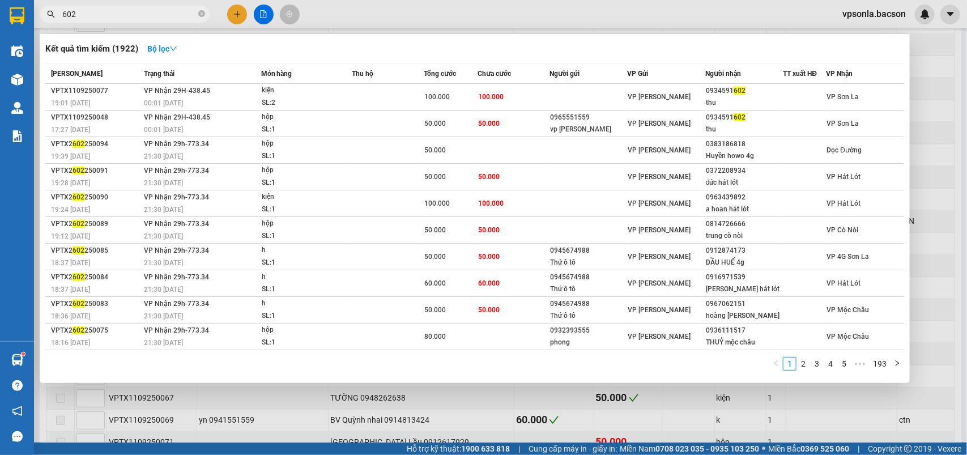
type input "602"
click at [938, 148] on div at bounding box center [483, 227] width 967 height 455
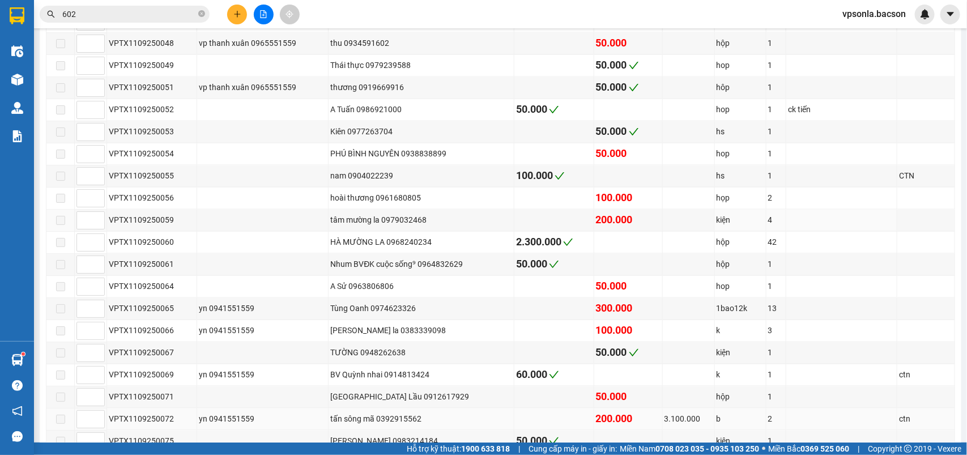
scroll to position [824, 0]
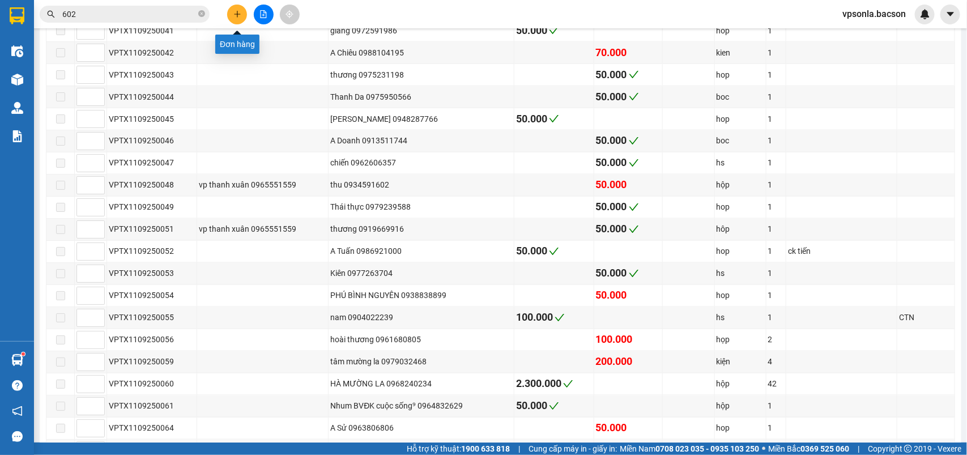
click at [241, 15] on button at bounding box center [237, 15] width 20 height 20
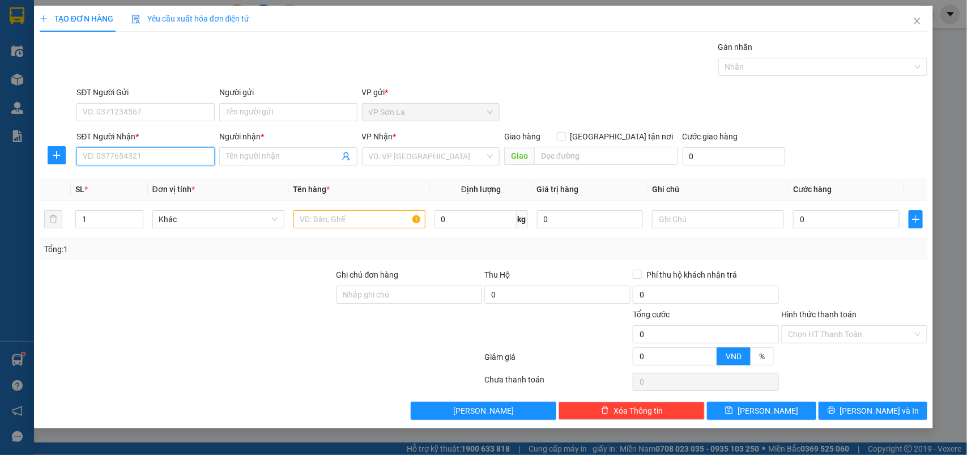
click at [131, 150] on input "SĐT Người Nhận *" at bounding box center [145, 156] width 138 height 18
click at [132, 176] on div "0985222600 - Đạo" at bounding box center [145, 179] width 125 height 12
type input "0985222600"
type input "[DEMOGRAPHIC_DATA]"
type input "0985222600"
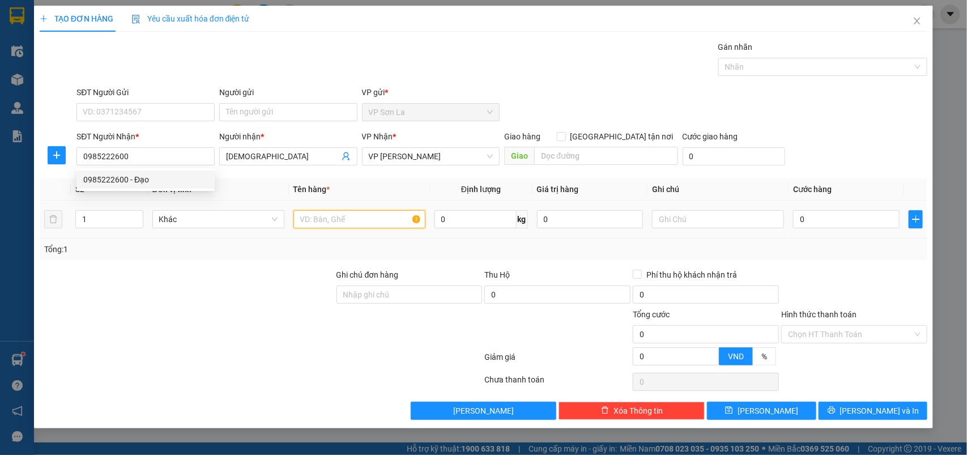
click at [374, 219] on input "text" at bounding box center [359, 219] width 132 height 18
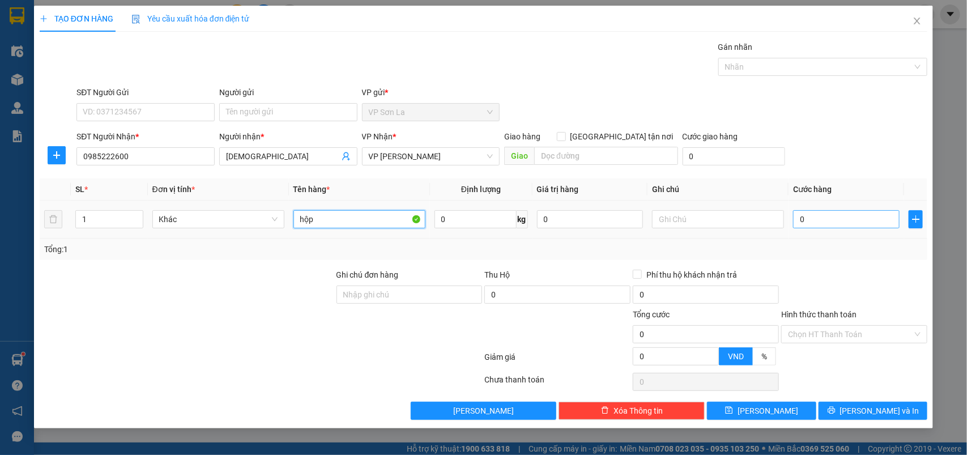
type input "hộp"
click at [797, 223] on input "0" at bounding box center [846, 219] width 107 height 18
type input "7"
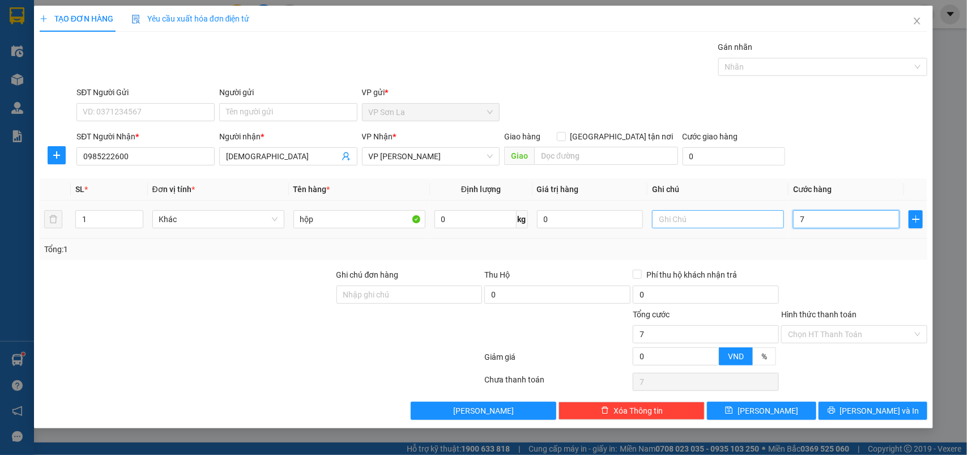
type input "70"
type input "70.000"
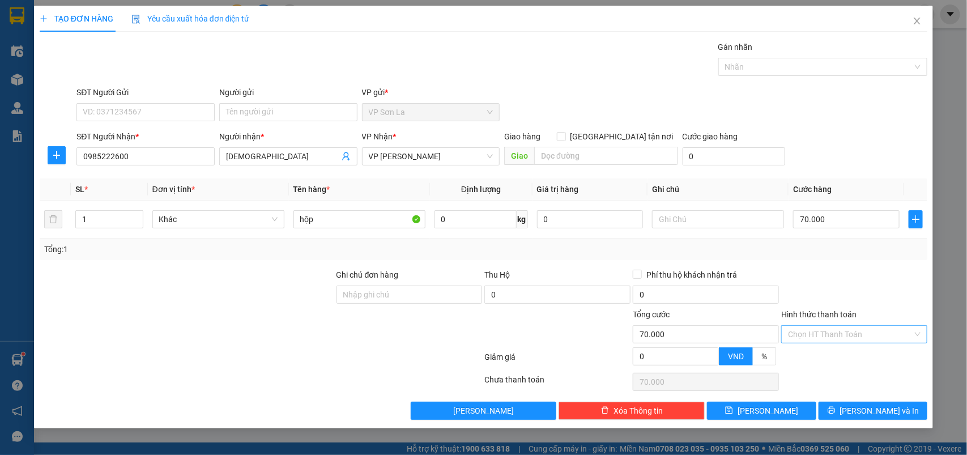
drag, startPoint x: 822, startPoint y: 344, endPoint x: 825, endPoint y: 338, distance: 7.4
click at [823, 342] on div "Hình thức thanh toán Chọn HT Thanh Toán" at bounding box center [854, 328] width 146 height 40
click at [825, 338] on input "Hình thức thanh toán" at bounding box center [850, 334] width 125 height 17
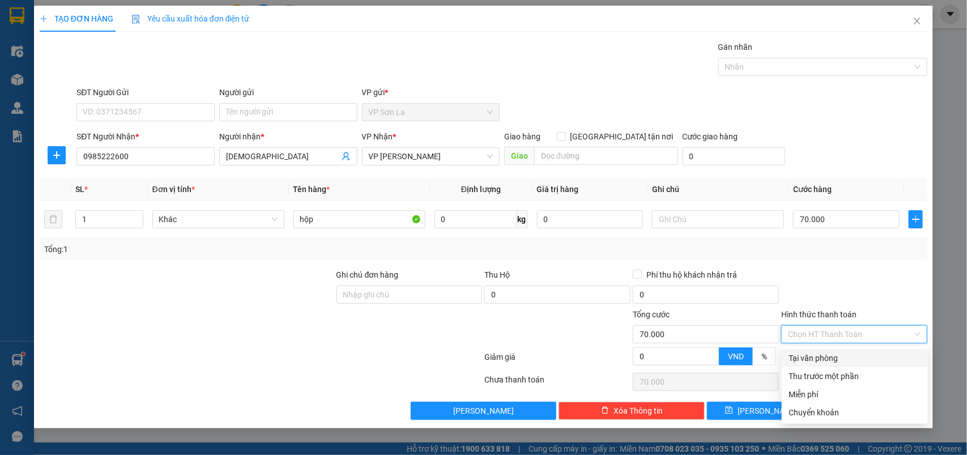
click at [824, 363] on div "Tại văn phòng" at bounding box center [855, 358] width 133 height 12
type input "0"
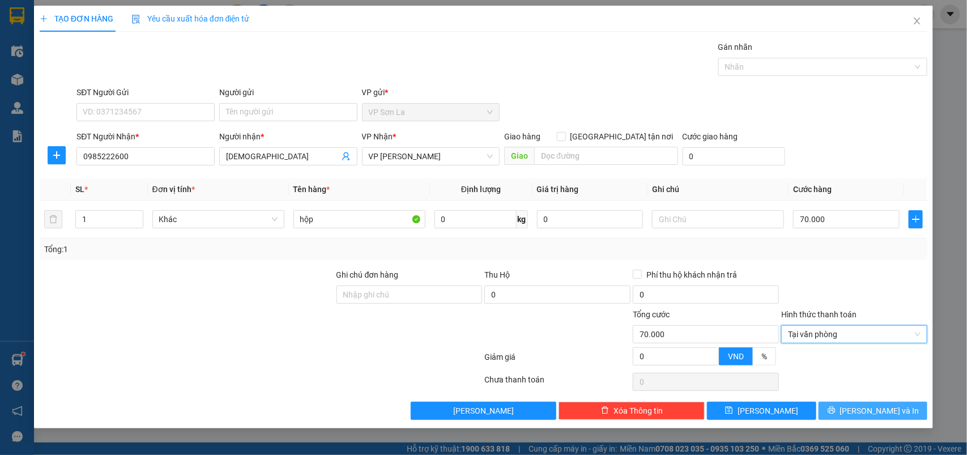
click at [842, 414] on button "[PERSON_NAME] và In" at bounding box center [873, 411] width 109 height 18
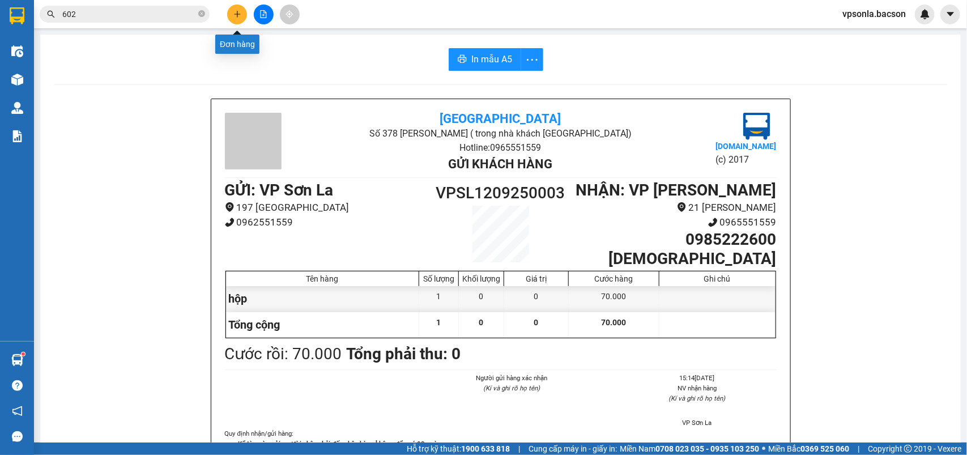
click at [232, 11] on button at bounding box center [237, 15] width 20 height 20
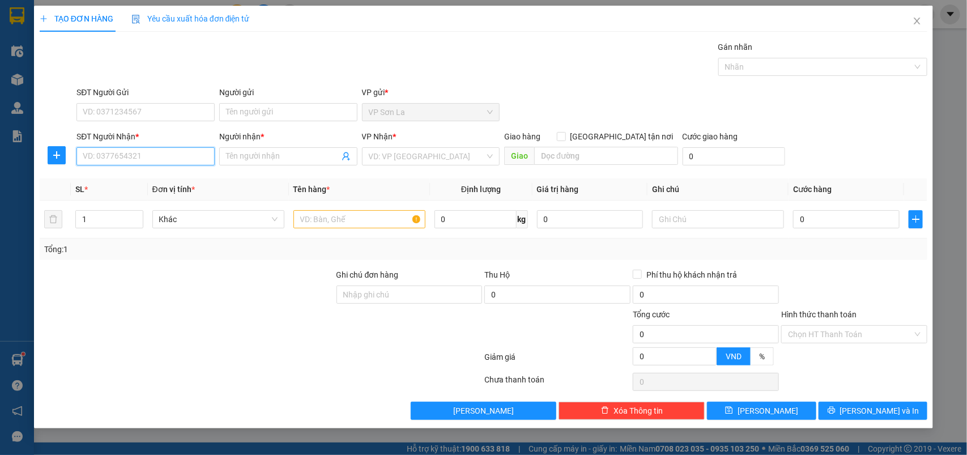
click at [123, 163] on input "SĐT Người Nhận *" at bounding box center [145, 156] width 138 height 18
click at [919, 20] on icon "close" at bounding box center [917, 20] width 9 height 9
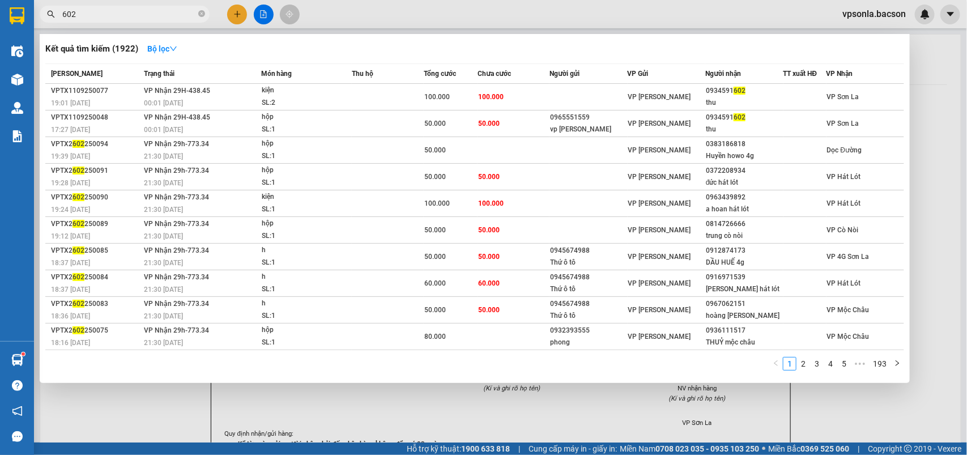
click at [125, 12] on input "602" at bounding box center [129, 14] width 134 height 12
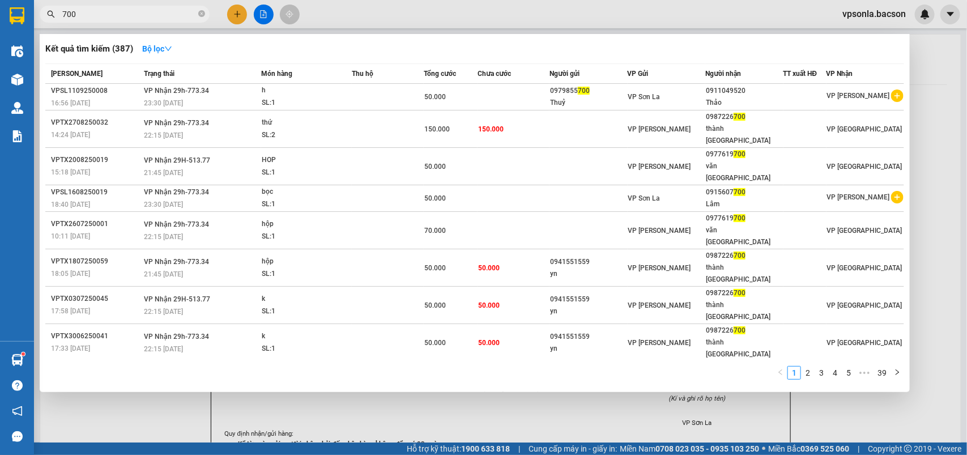
click at [143, 18] on input "700" at bounding box center [129, 14] width 134 height 12
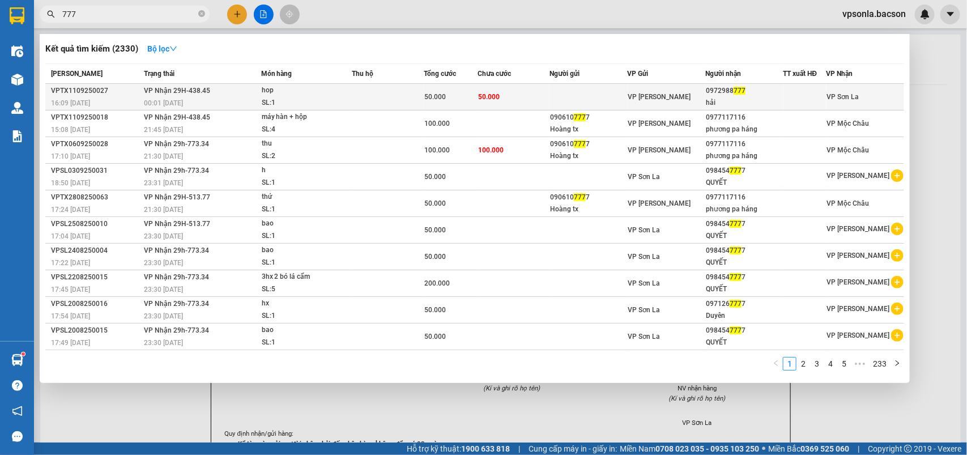
type input "777"
click at [774, 88] on div "0972988 777" at bounding box center [744, 91] width 76 height 12
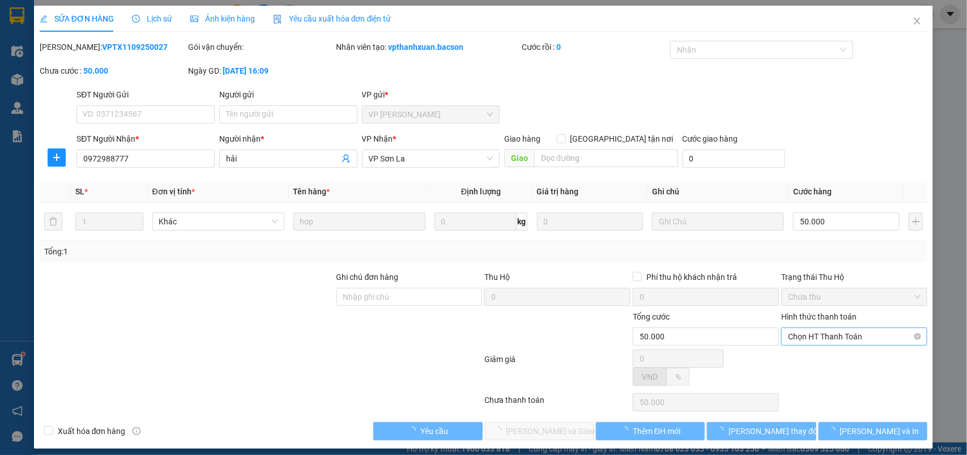
type input "0972988777"
type input "hải"
type input "50.000"
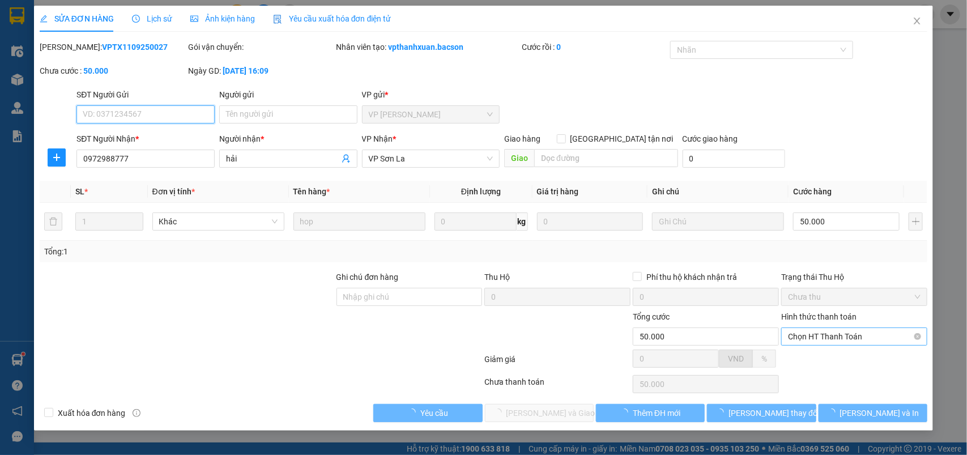
click at [833, 341] on span "Chọn HT Thanh Toán" at bounding box center [854, 336] width 133 height 17
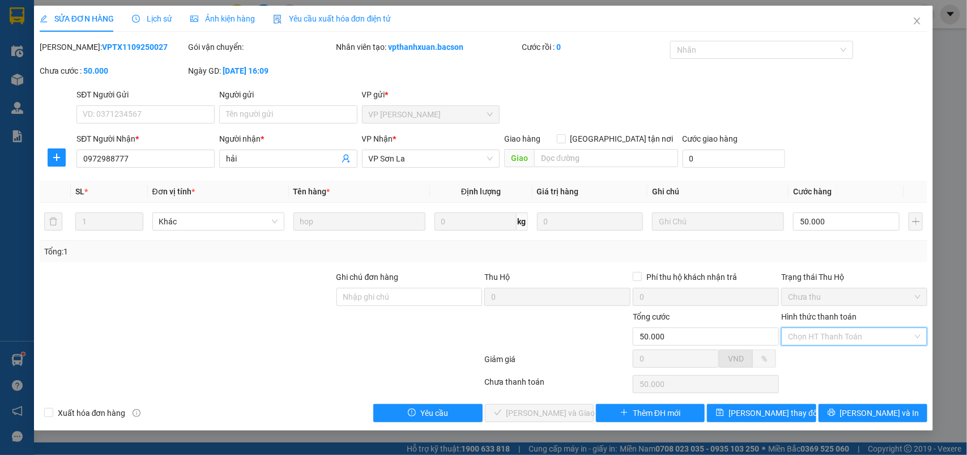
click at [825, 357] on div "Tại văn phòng" at bounding box center [855, 360] width 133 height 12
type input "0"
click at [577, 416] on button "[PERSON_NAME] và Giao hàng" at bounding box center [539, 413] width 109 height 18
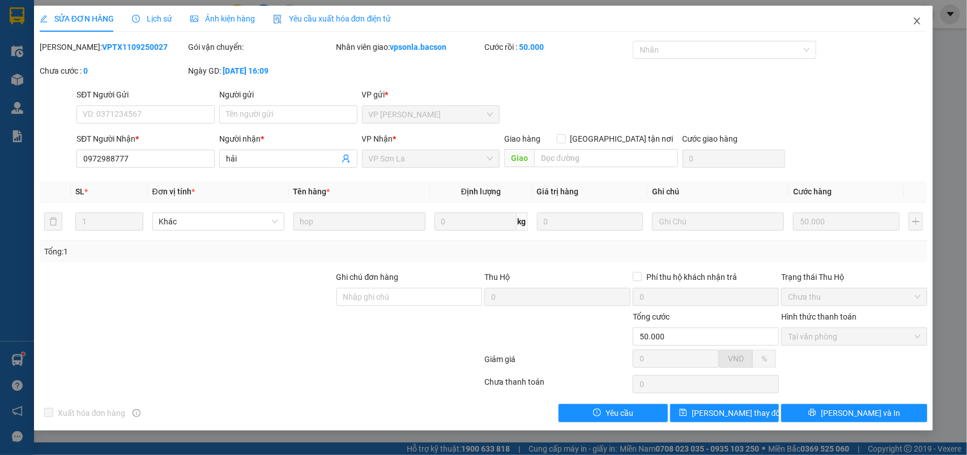
click at [921, 20] on icon "close" at bounding box center [917, 20] width 9 height 9
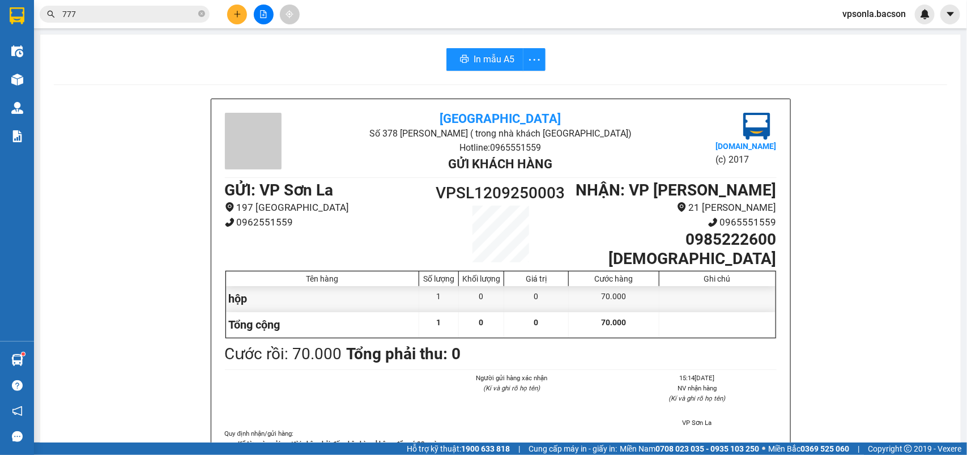
click at [241, 16] on button at bounding box center [237, 15] width 20 height 20
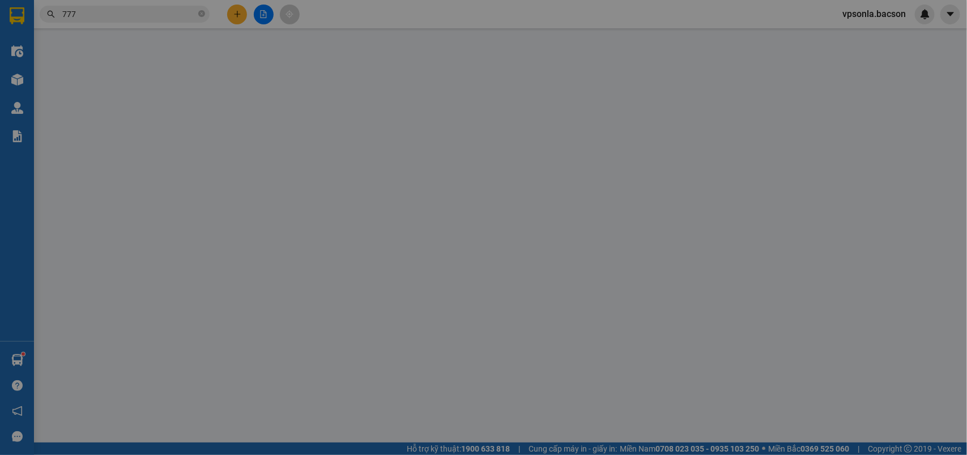
click at [241, 15] on span "Yêu cầu xuất hóa đơn điện tử" at bounding box center [190, 18] width 118 height 9
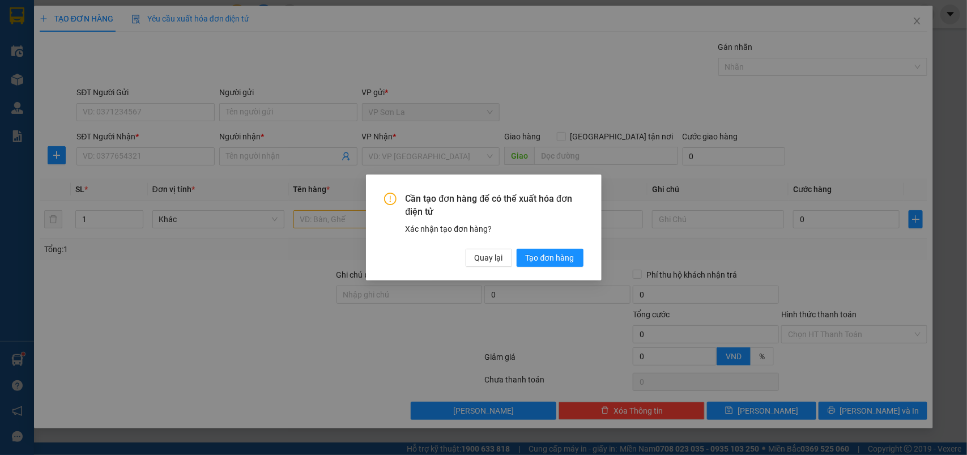
click at [116, 157] on div "Cần tạo đơn hàng để có thể xuất hóa đơn điện tử Xác nhận tạo đơn hàng? Quay lại…" at bounding box center [483, 227] width 967 height 455
click at [497, 253] on span "Quay lại" at bounding box center [489, 258] width 28 height 12
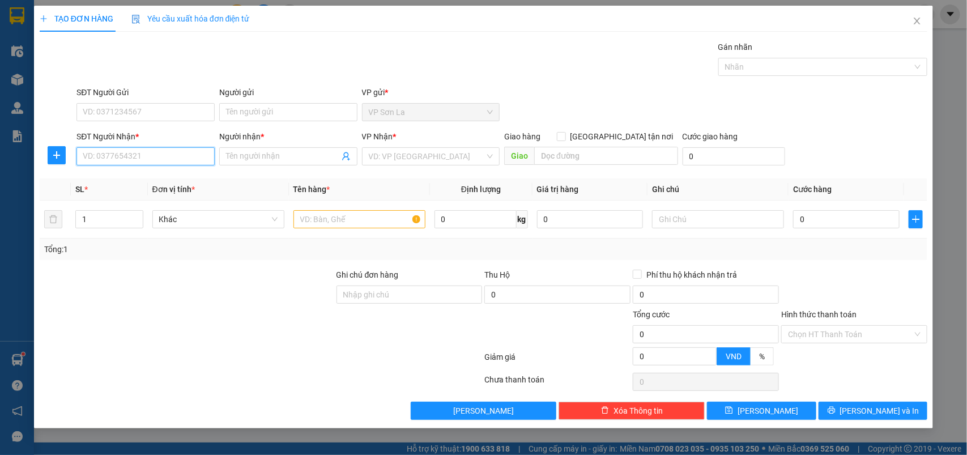
click at [148, 151] on input "SĐT Người Nhận *" at bounding box center [145, 156] width 138 height 18
click at [114, 181] on div "0934628099 - Lan" at bounding box center [145, 179] width 125 height 12
type input "0934628099"
type input "Lan"
type input "0934628099"
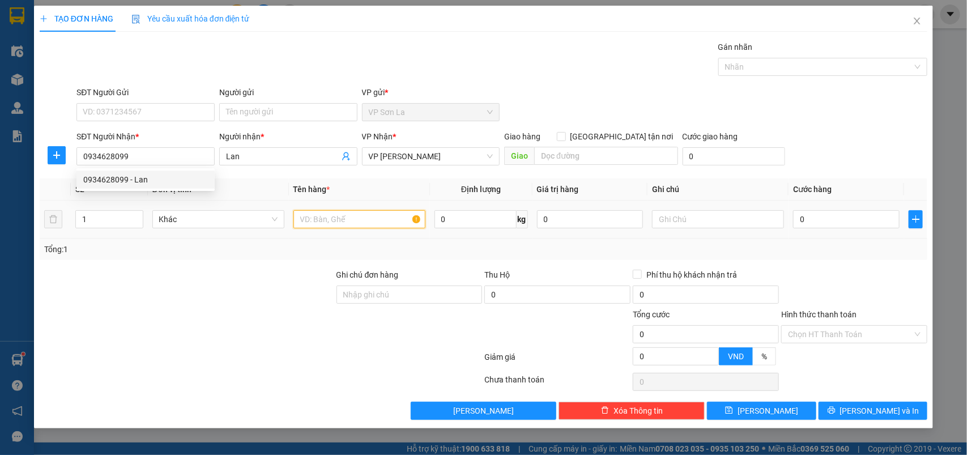
click at [338, 218] on input "text" at bounding box center [359, 219] width 132 height 18
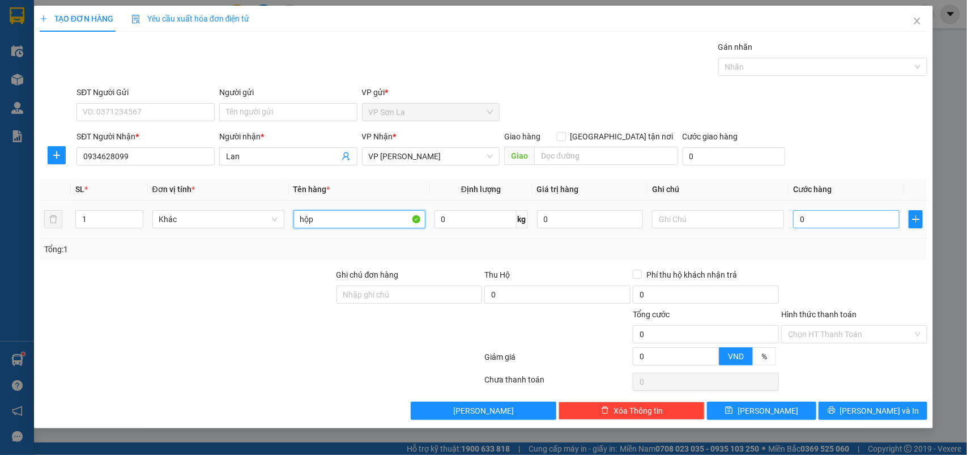
type input "hộp"
click at [850, 228] on input "0" at bounding box center [846, 219] width 107 height 18
type input "50"
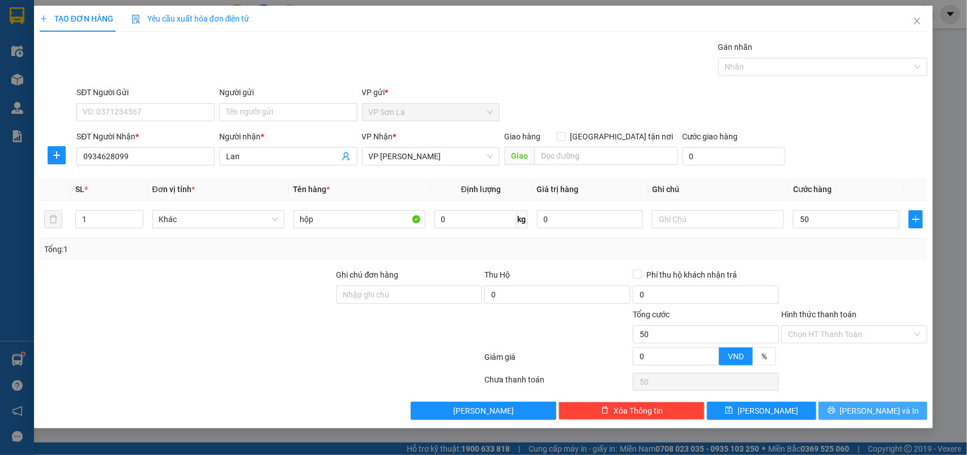
click at [847, 406] on button "[PERSON_NAME] và In" at bounding box center [873, 411] width 109 height 18
type input "50.000"
